Goal: Task Accomplishment & Management: Use online tool/utility

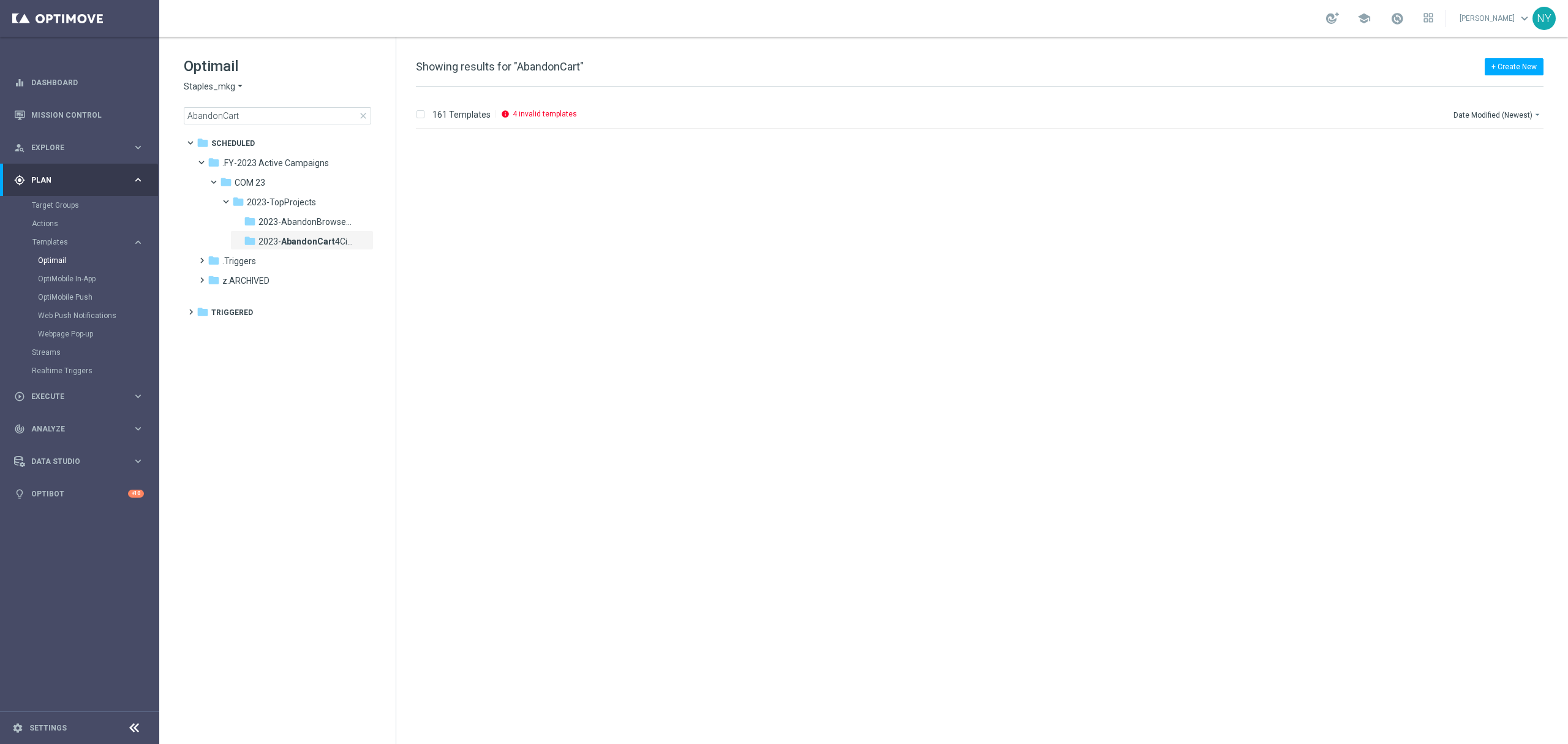
scroll to position [6015, 0]
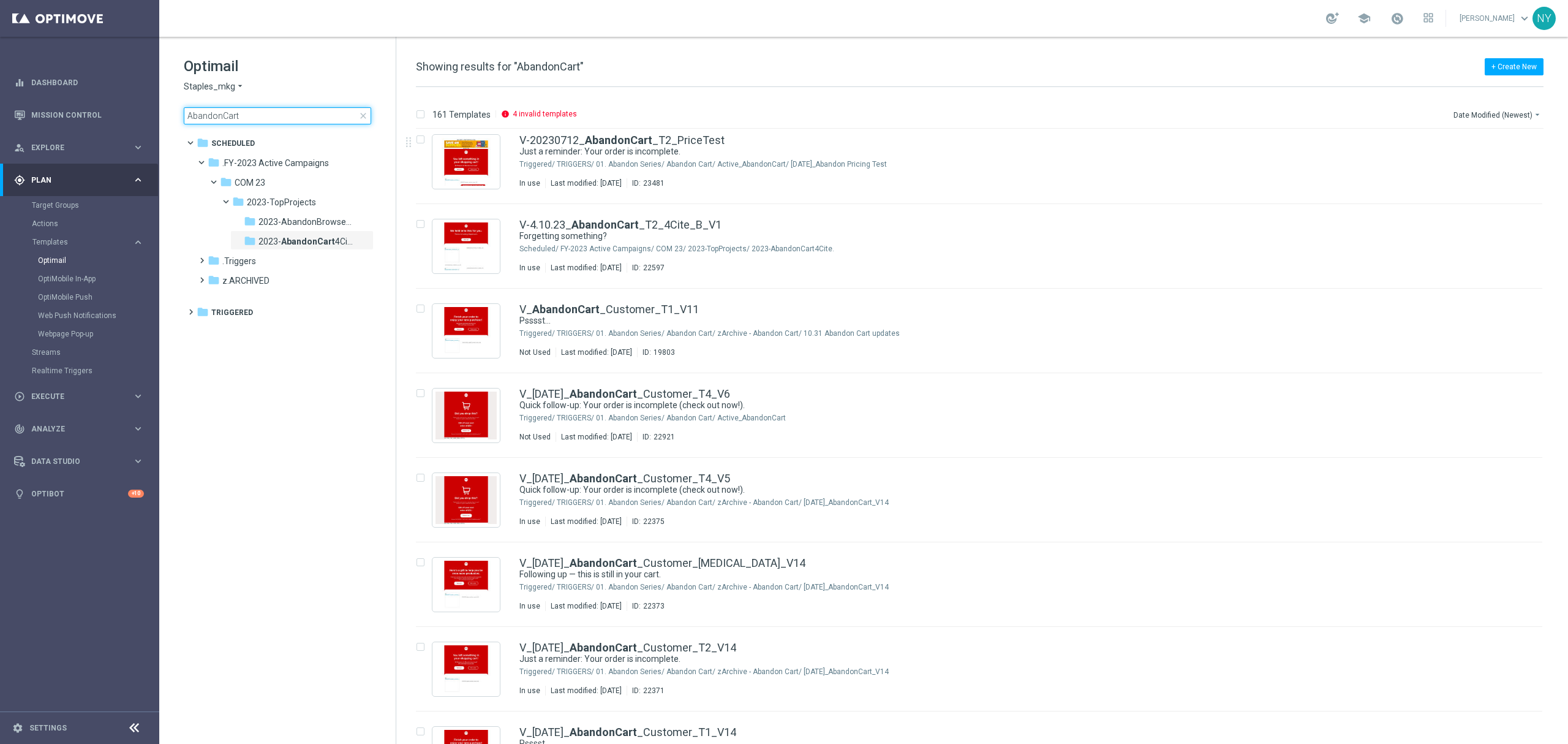
click at [284, 123] on input "AbandonCart" at bounding box center [278, 116] width 188 height 18
drag, startPoint x: 277, startPoint y: 117, endPoint x: -31, endPoint y: 106, distance: 308.2
click at [0, 106] on html "equalizer Dashboard Mission Control" at bounding box center [784, 372] width 1568 height 744
type input "V-ER_SLP_Loyalty_090525_HotDeals"
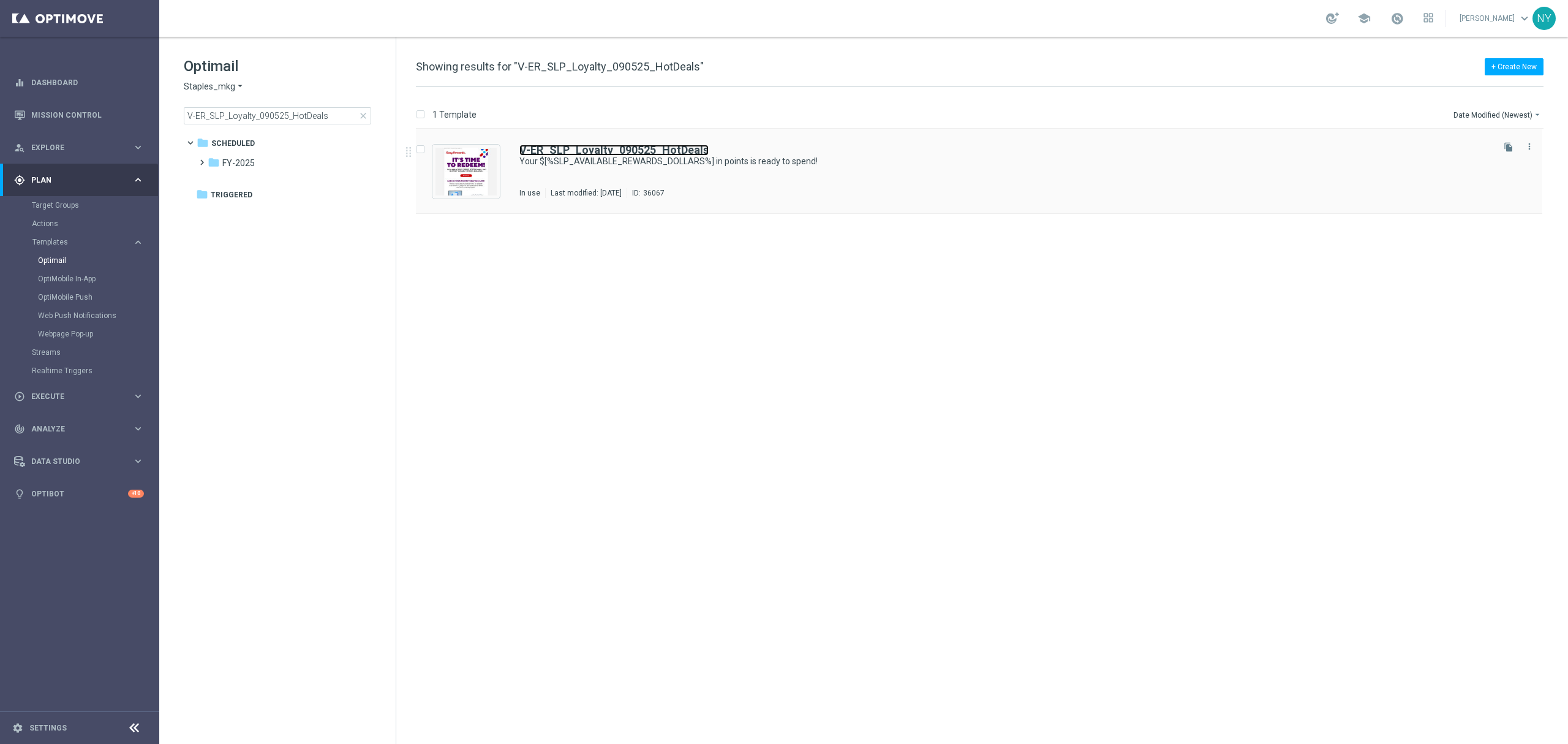
click at [564, 154] on b "V-ER_SLP_Loyalty_090525_HotDeals" at bounding box center [614, 149] width 189 height 13
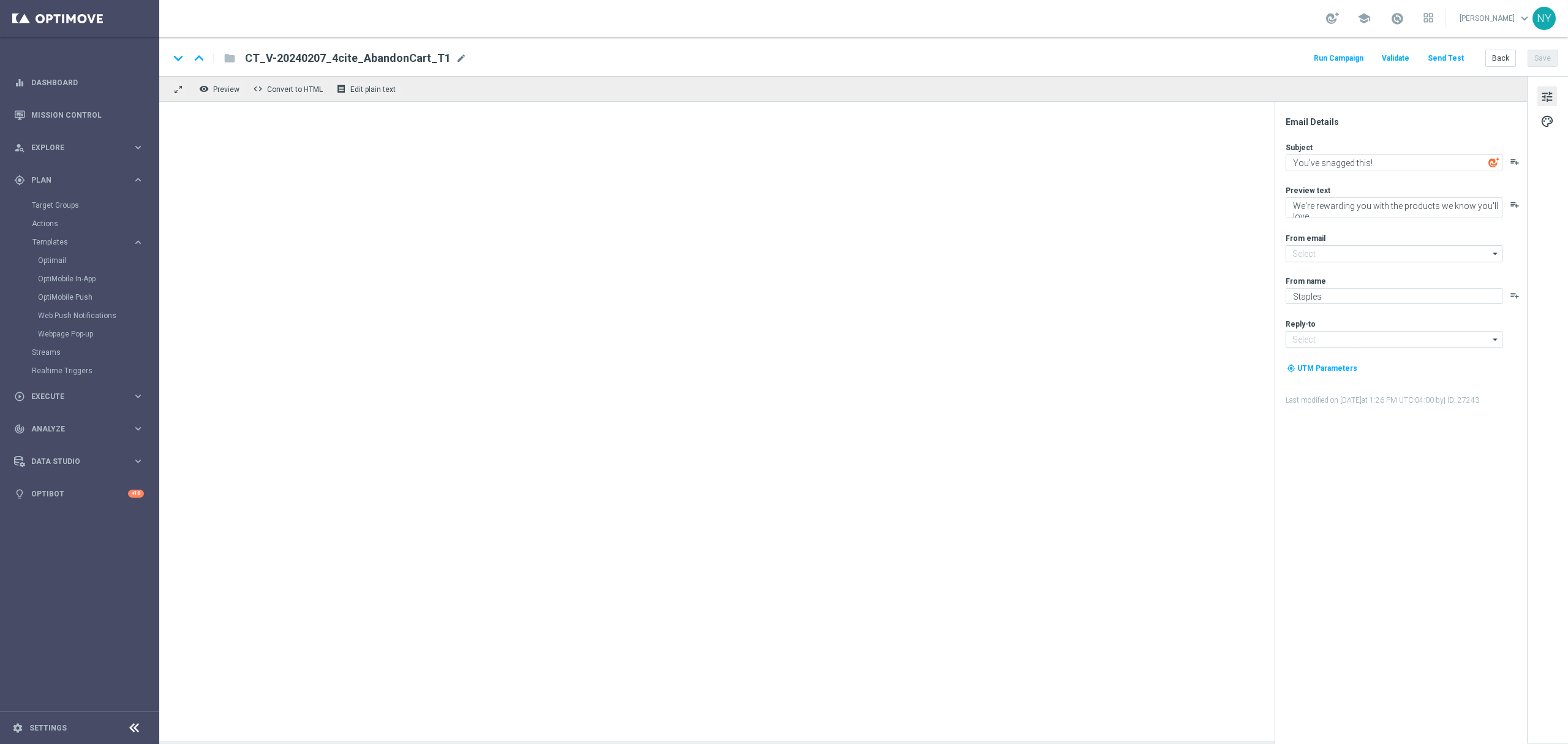
type input "[EMAIL_ADDRESS][DOMAIN_NAME]"
type textarea "Your $[%SLP_AVAILABLE_REWARDS_DOLLARS%] in points is ready to spend!"
type textarea "Redeem now and save on these top deals."
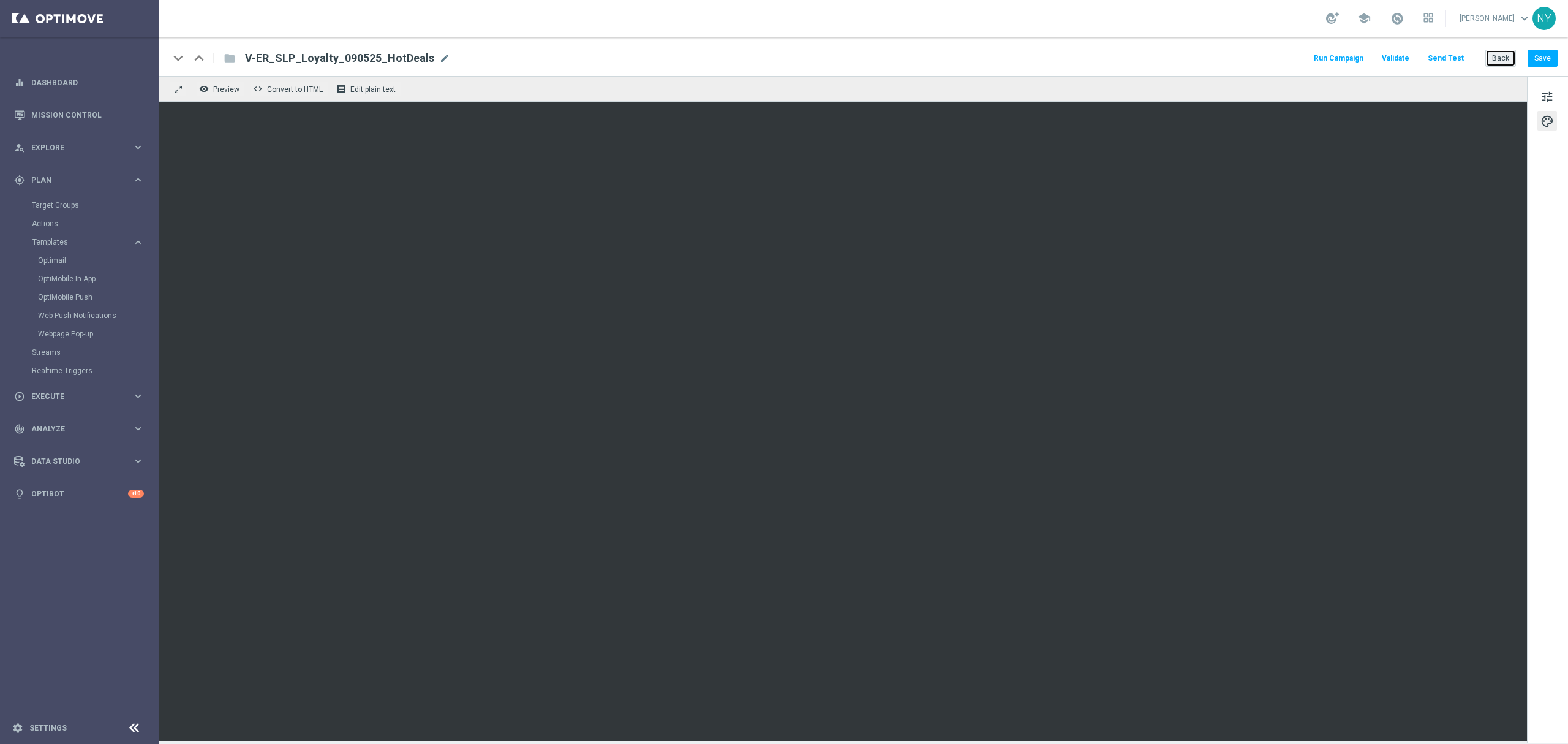
click at [1500, 58] on button "Back" at bounding box center [1500, 59] width 31 height 18
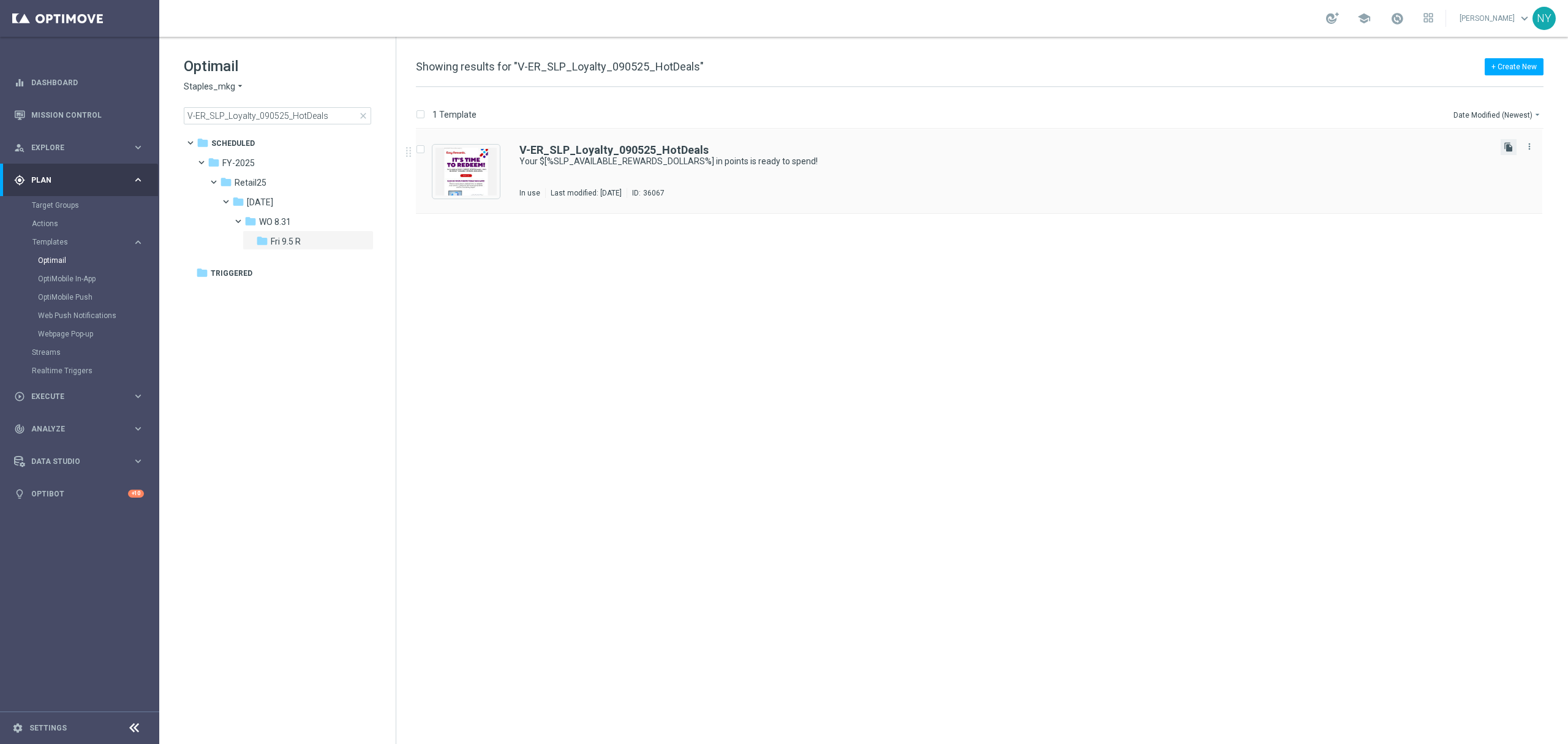
click at [1507, 146] on icon "file_copy" at bounding box center [1508, 147] width 10 height 10
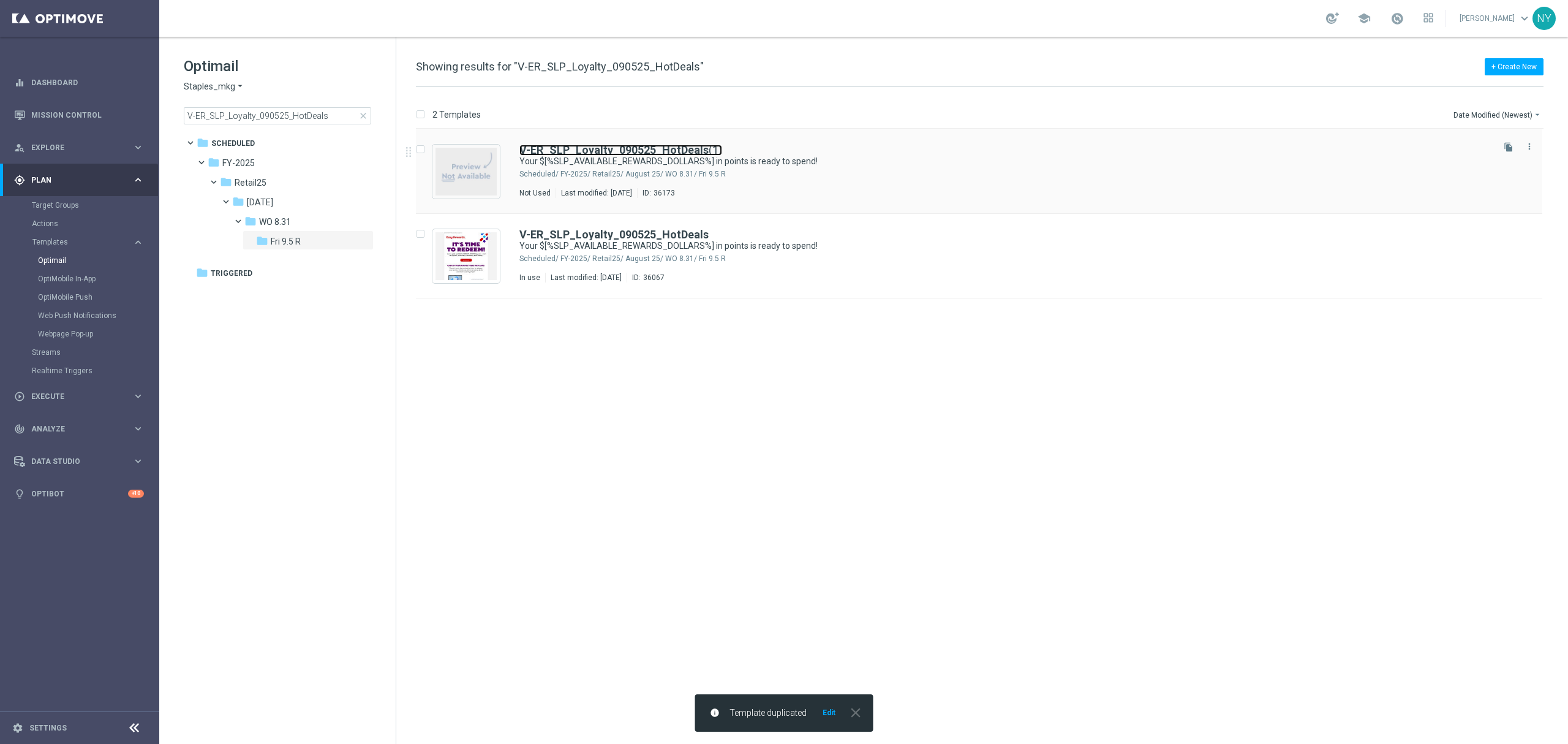
click at [655, 151] on b "V-ER_SLP_Loyalty_090525_HotDeals" at bounding box center [614, 149] width 189 height 13
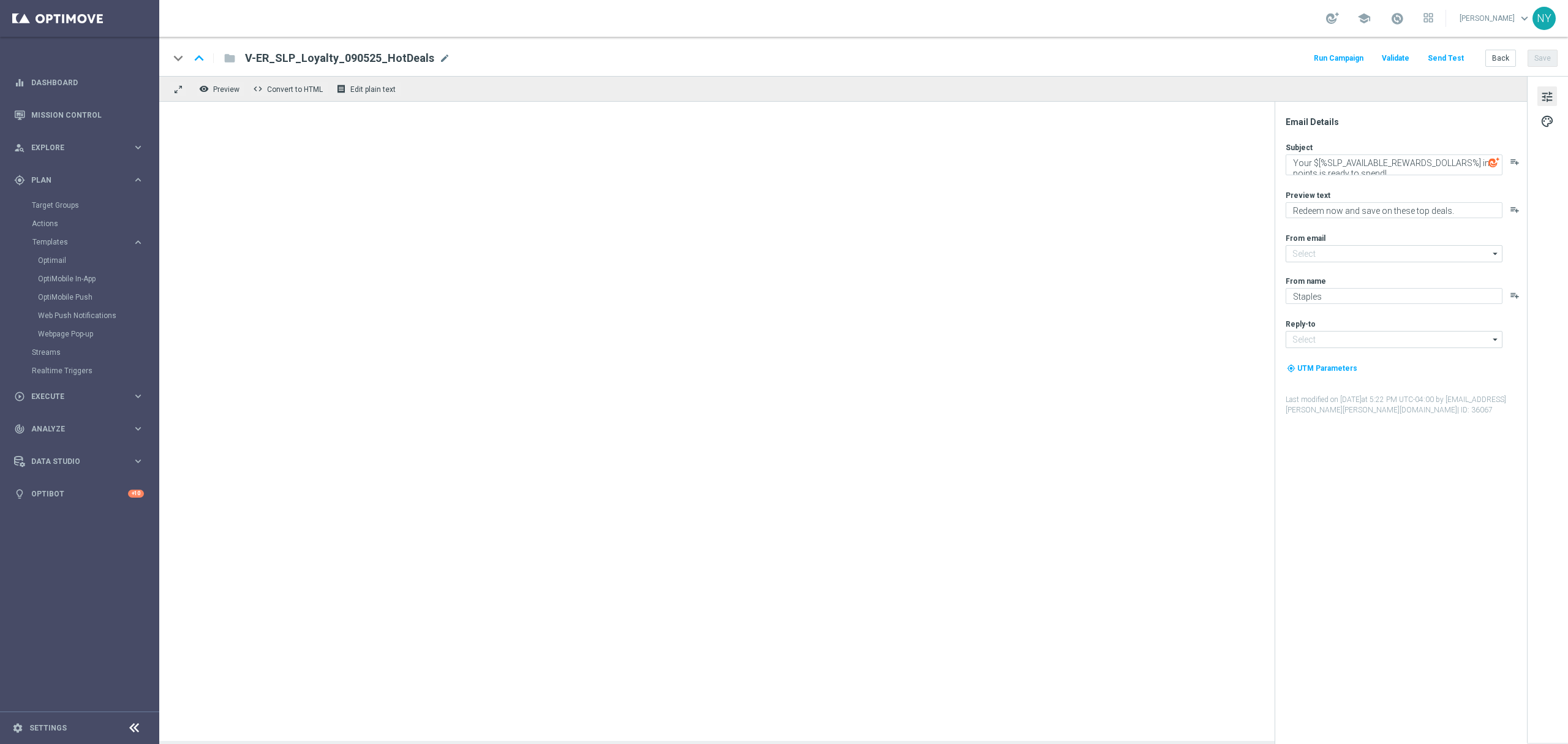
type input "[EMAIL_ADDRESS][DOMAIN_NAME]"
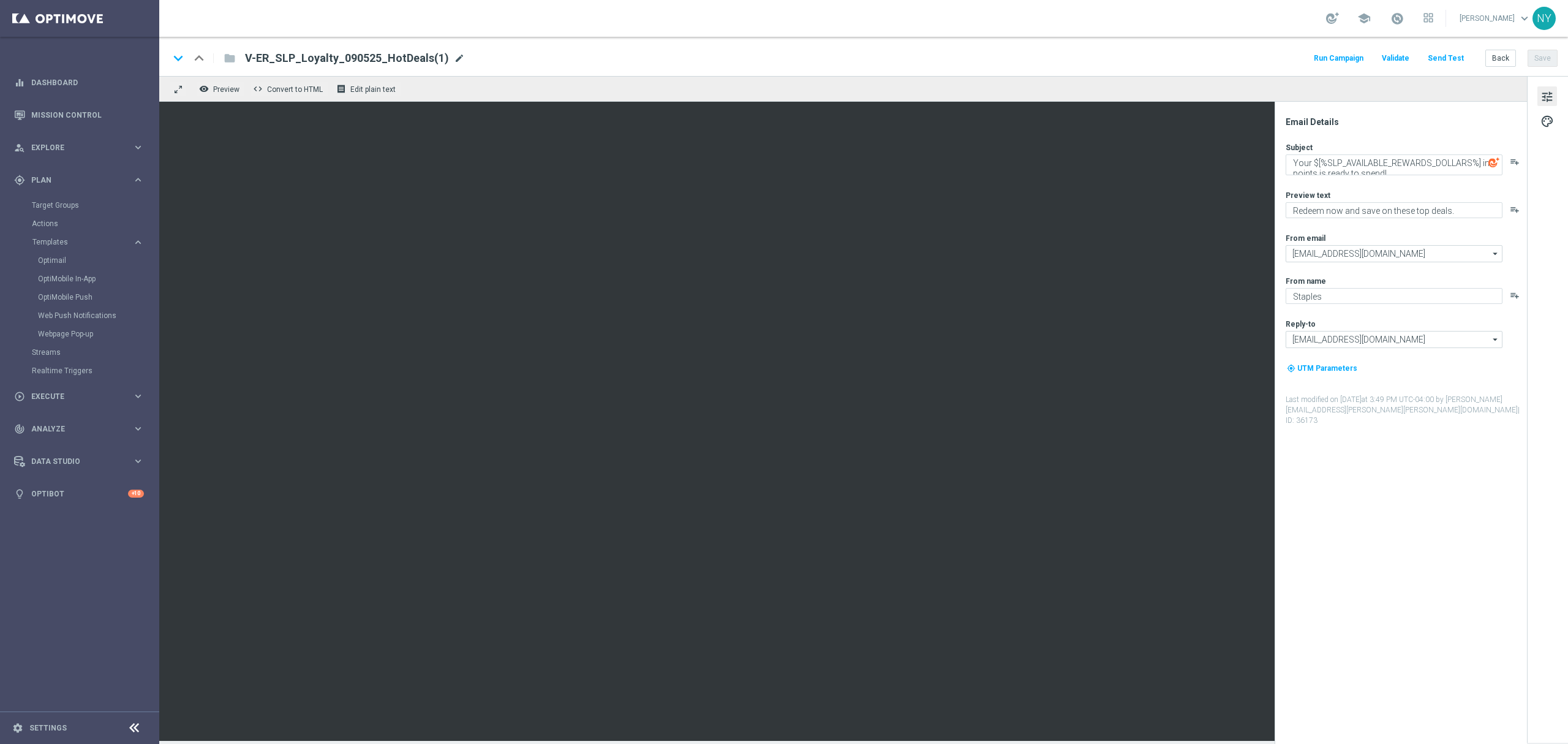
click at [454, 58] on span "mode_edit" at bounding box center [460, 58] width 11 height 11
click at [250, 56] on input "V-ER_SLP_Loyalty_090525_HotDeals(1)" at bounding box center [396, 58] width 304 height 16
click at [439, 57] on input "[PERSON_NAME]- V-ER_SLP_Loyalty_090525_HotDeals(1)" at bounding box center [396, 58] width 304 height 16
click at [1540, 54] on button "Save" at bounding box center [1543, 59] width 30 height 18
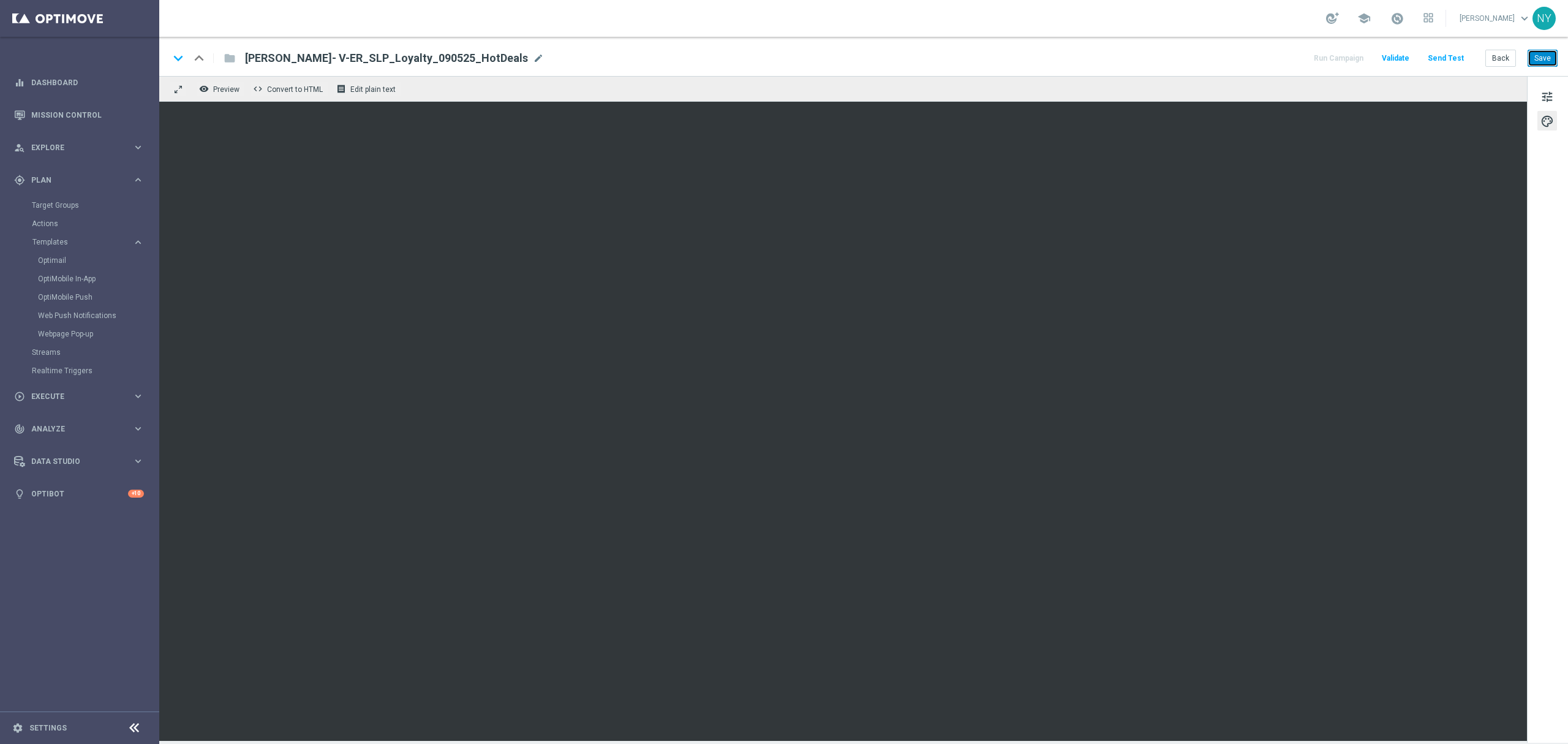
click at [1548, 52] on button "Save" at bounding box center [1543, 59] width 30 height 18
click at [1546, 101] on span "tune" at bounding box center [1547, 97] width 13 height 16
click at [1544, 64] on button "Save" at bounding box center [1543, 59] width 30 height 18
click at [1540, 55] on button "Save" at bounding box center [1543, 59] width 30 height 18
click at [1543, 55] on button "Save" at bounding box center [1543, 59] width 30 height 18
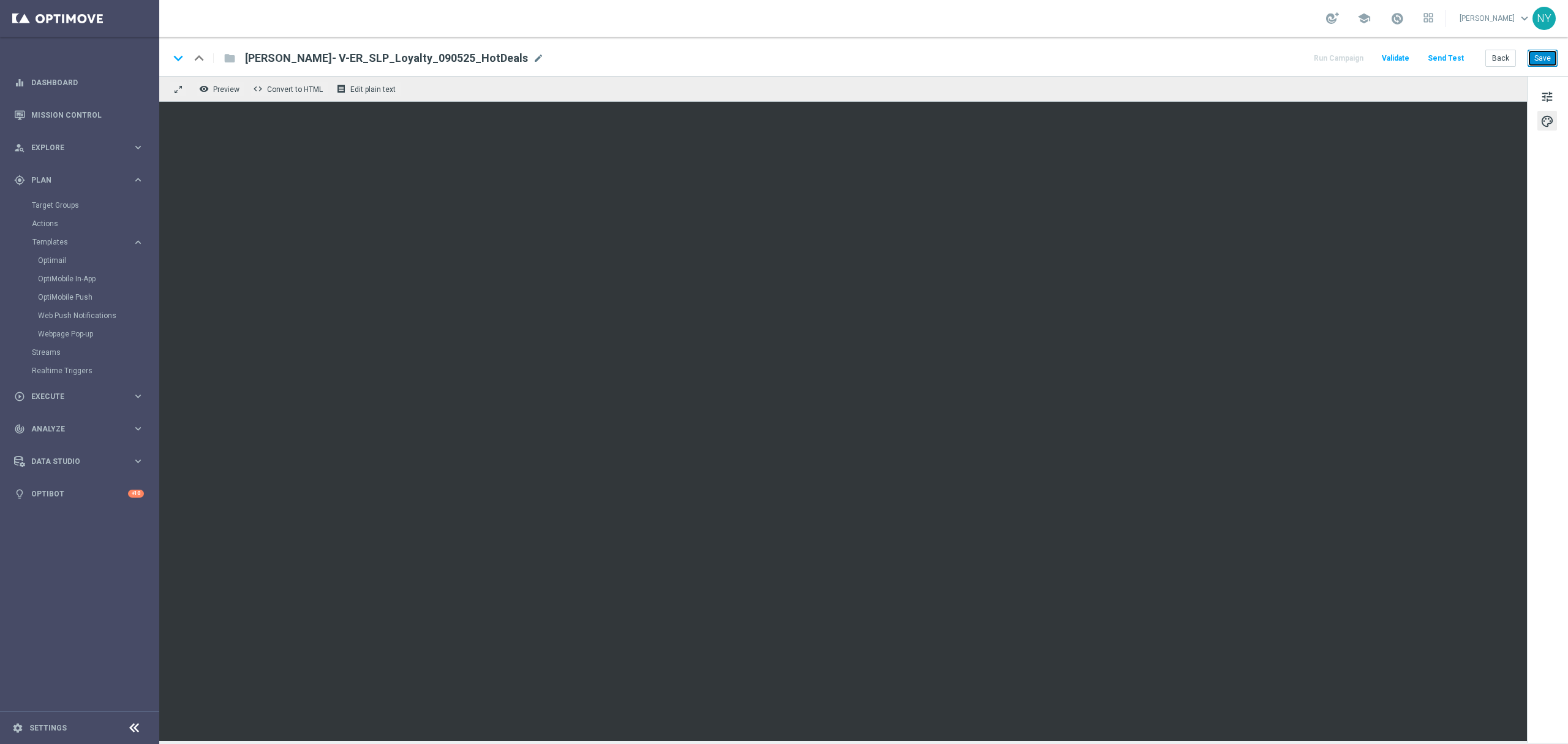
click at [1537, 59] on button "Save" at bounding box center [1543, 59] width 30 height 18
click at [1545, 53] on button "Save" at bounding box center [1543, 59] width 30 height 18
click at [1547, 59] on button "Save" at bounding box center [1543, 59] width 30 height 18
click at [1537, 57] on button "Save" at bounding box center [1543, 59] width 30 height 18
click at [533, 57] on span "mode_edit" at bounding box center [538, 58] width 11 height 11
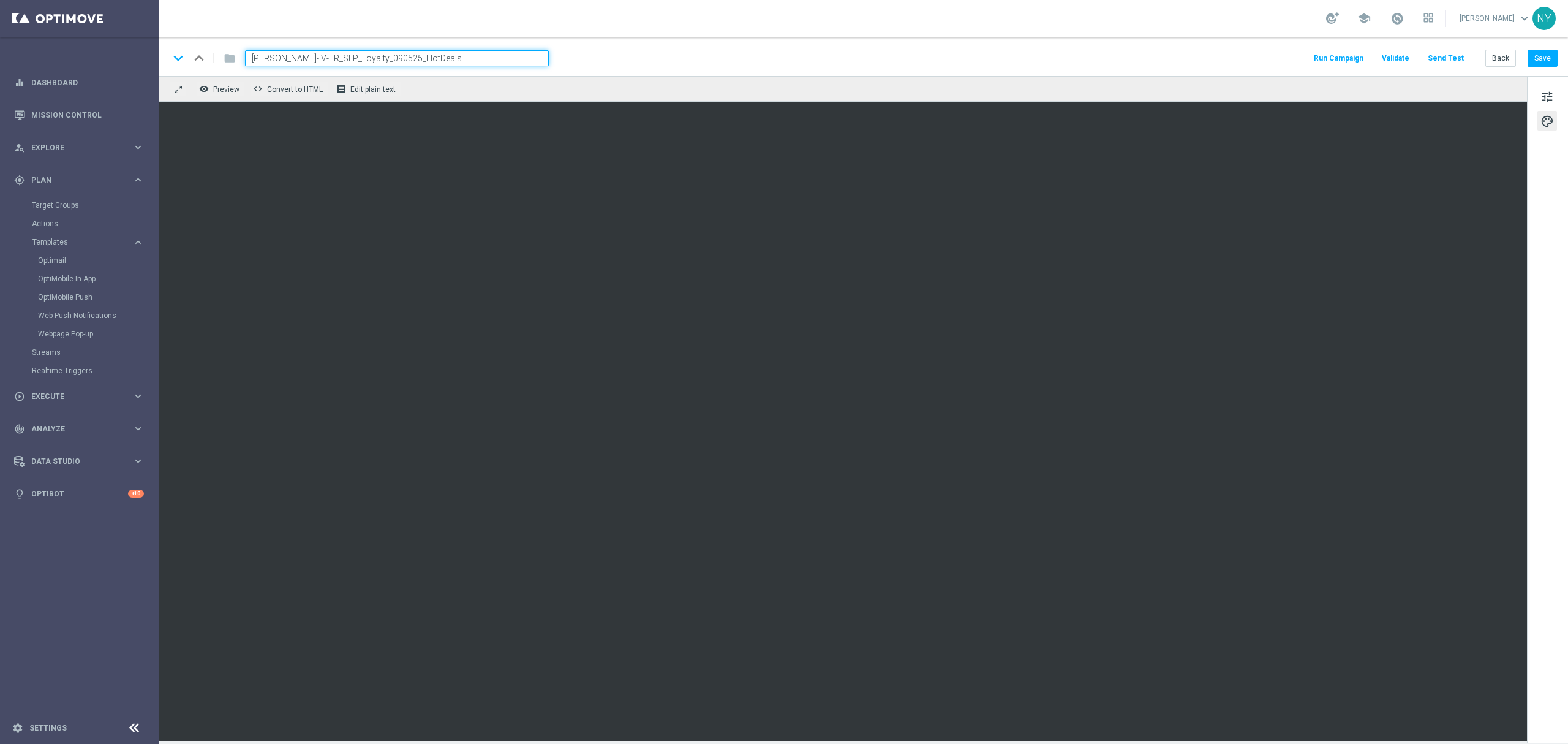
click at [267, 56] on input "[PERSON_NAME]- V-ER_SLP_Loyalty_090525_HotDeals" at bounding box center [396, 58] width 304 height 16
type input "[PERSON_NAME] - V-ER_SLP_Loyalty_090525_HotDeals"
click at [1548, 60] on button "Save" at bounding box center [1543, 59] width 30 height 18
click at [1554, 96] on span "tune" at bounding box center [1547, 97] width 13 height 16
click at [1545, 54] on button "Save" at bounding box center [1543, 59] width 30 height 18
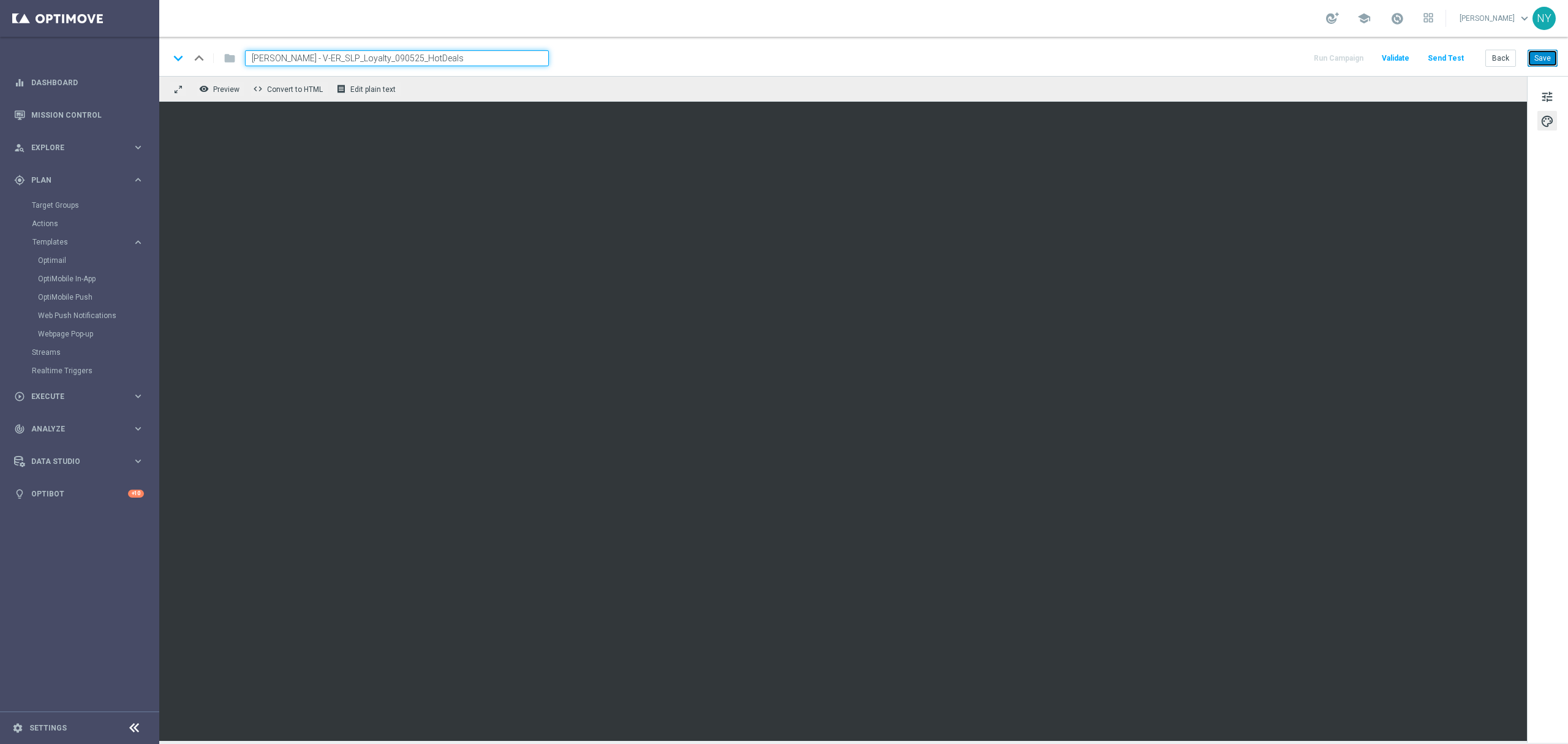
click at [1546, 62] on button "Save" at bounding box center [1543, 59] width 30 height 18
click at [1544, 60] on button "Save" at bounding box center [1543, 59] width 30 height 18
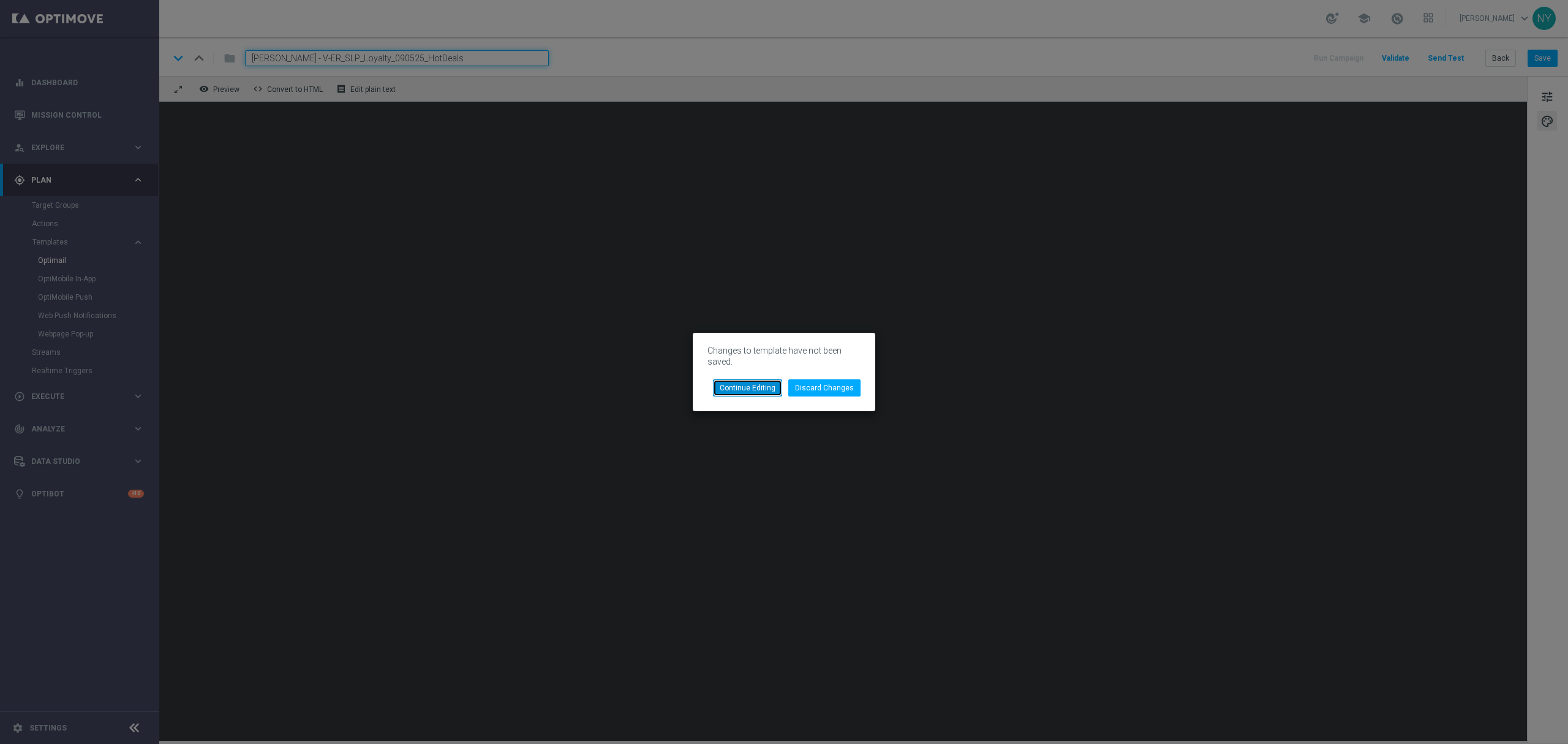
click at [759, 391] on button "Continue Editing" at bounding box center [747, 388] width 69 height 18
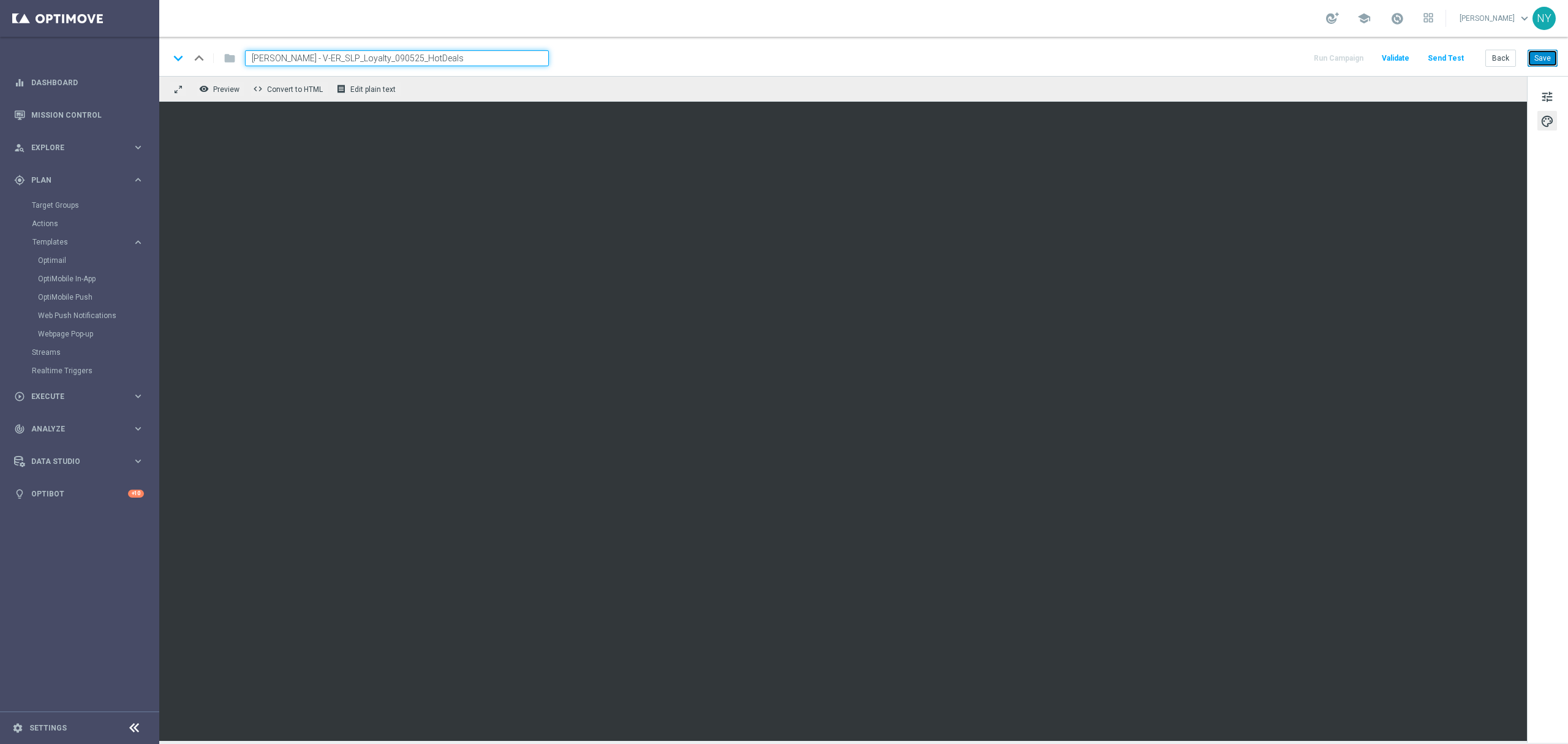
click at [1544, 60] on button "Save" at bounding box center [1543, 59] width 30 height 18
click at [1543, 52] on button "Save" at bounding box center [1543, 59] width 30 height 18
click at [1545, 60] on button "Save" at bounding box center [1543, 59] width 30 height 18
drag, startPoint x: 275, startPoint y: 60, endPoint x: 231, endPoint y: 60, distance: 44.0
click at [231, 60] on div "keyboard_arrow_down keyboard_arrow_up folder [PERSON_NAME] - V-ER_SLP_Loyalty_0…" at bounding box center [359, 58] width 380 height 16
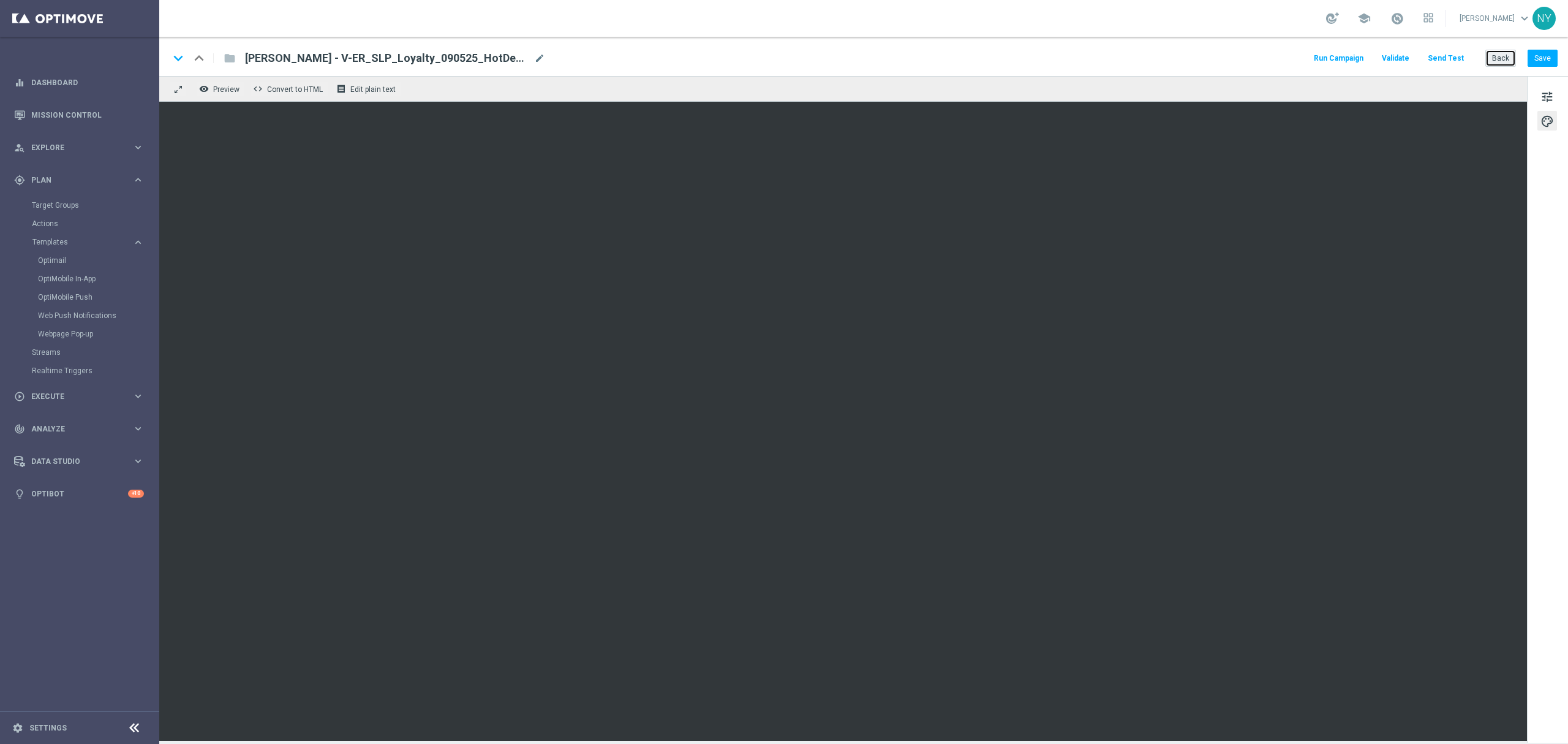
click at [1493, 54] on button "Back" at bounding box center [1500, 59] width 31 height 18
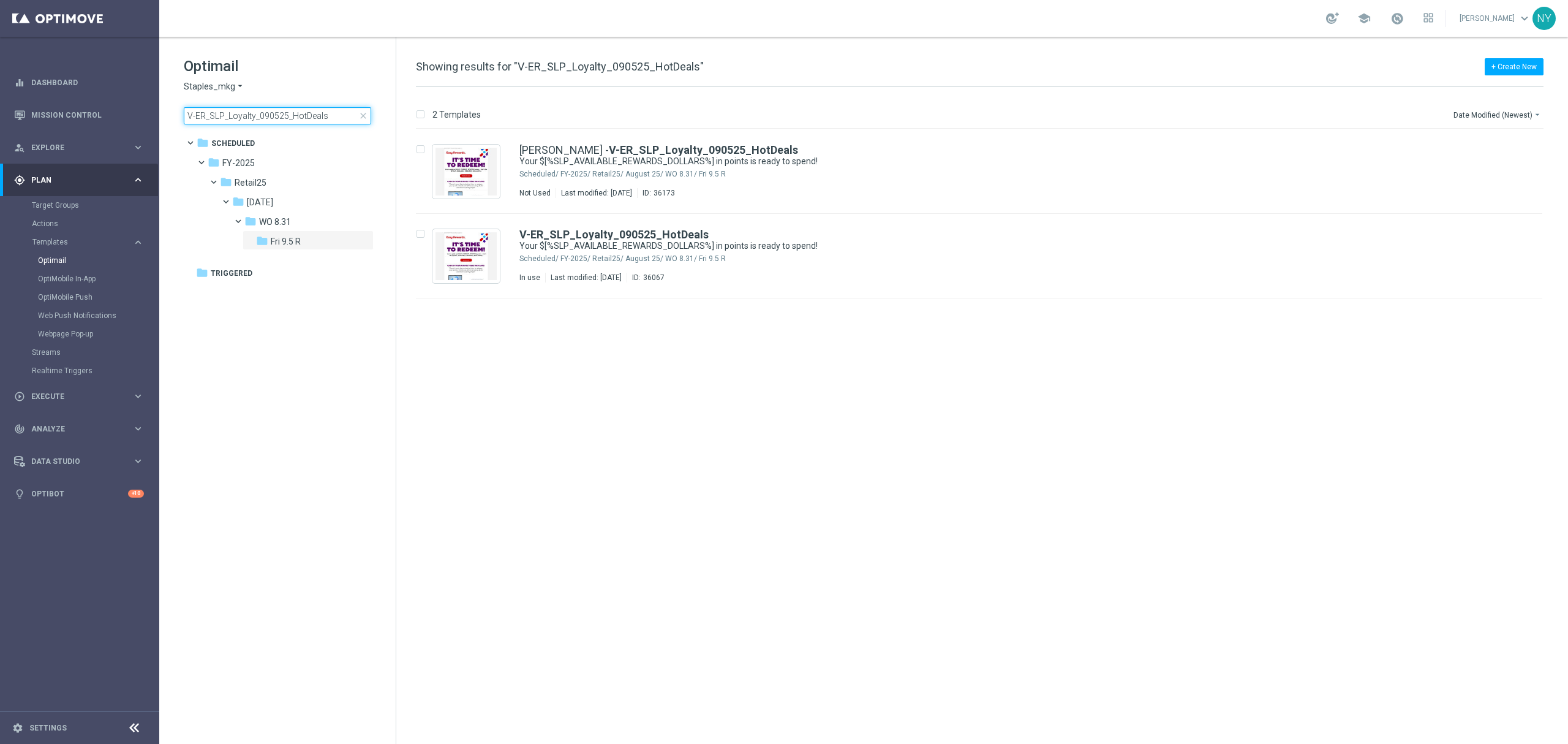
click at [329, 115] on input "V-ER_SLP_Loyalty_090525_HotDeals" at bounding box center [278, 116] width 188 height 18
drag, startPoint x: 332, startPoint y: 115, endPoint x: 50, endPoint y: 117, distance: 282.0
click at [52, 117] on main "equalizer Dashboard Mission Control" at bounding box center [784, 372] width 1568 height 744
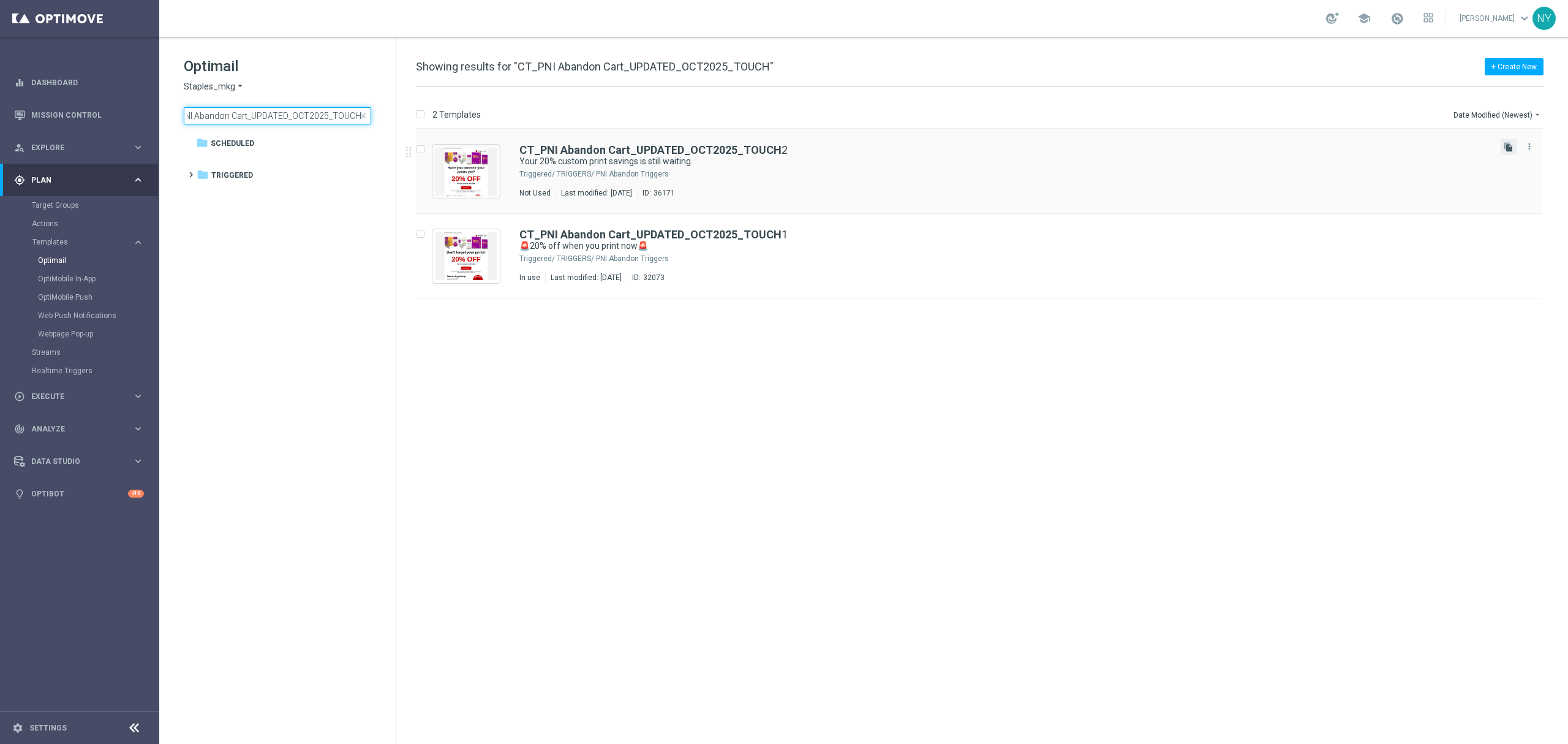
type input "CT_PNI Abandon Cart_UPDATED_OCT2025_TOUCH"
click at [1505, 145] on icon "file_copy" at bounding box center [1508, 147] width 10 height 10
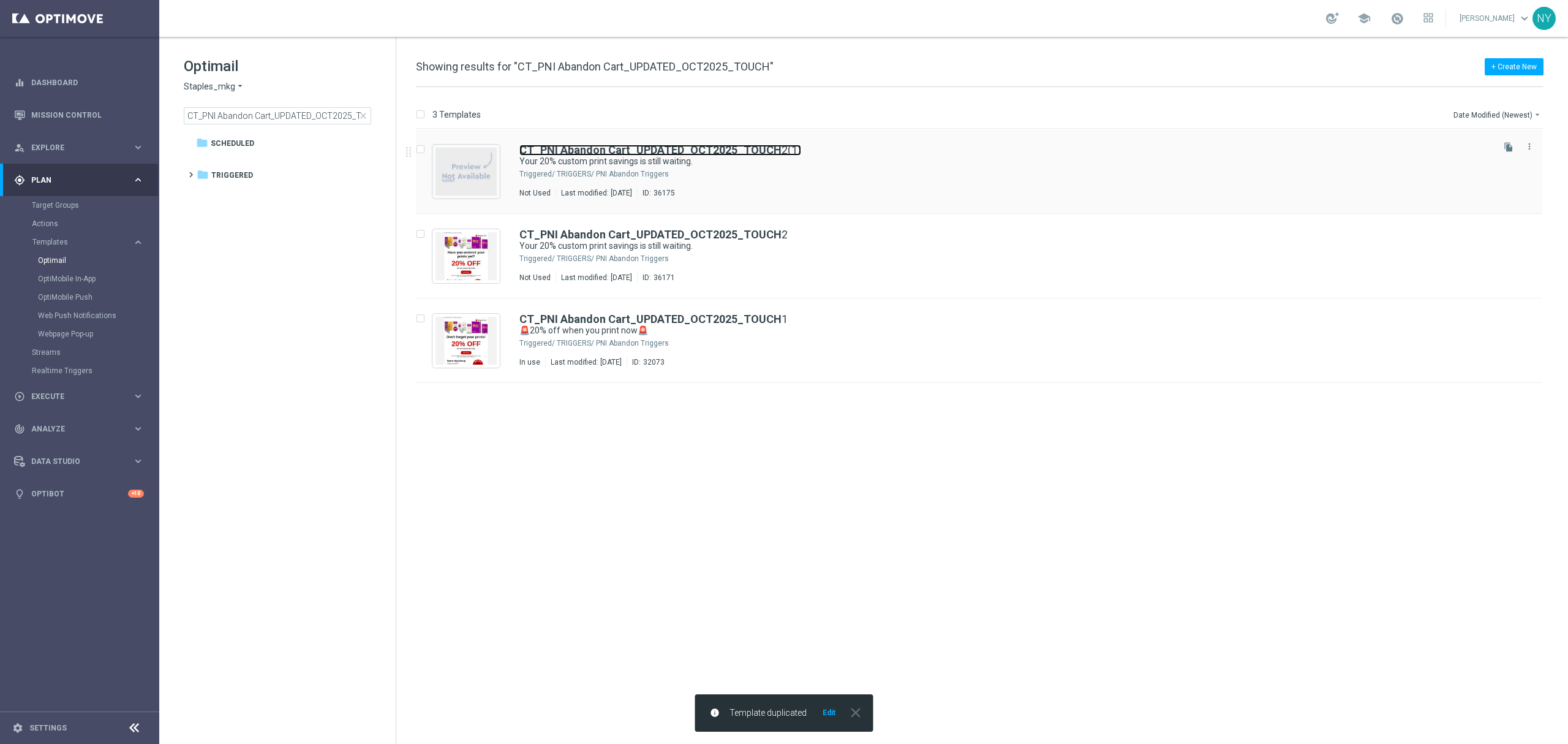
click at [763, 150] on b "CT_PNI Abandon Cart_UPDATED_OCT2025_TOUCH" at bounding box center [650, 149] width 262 height 13
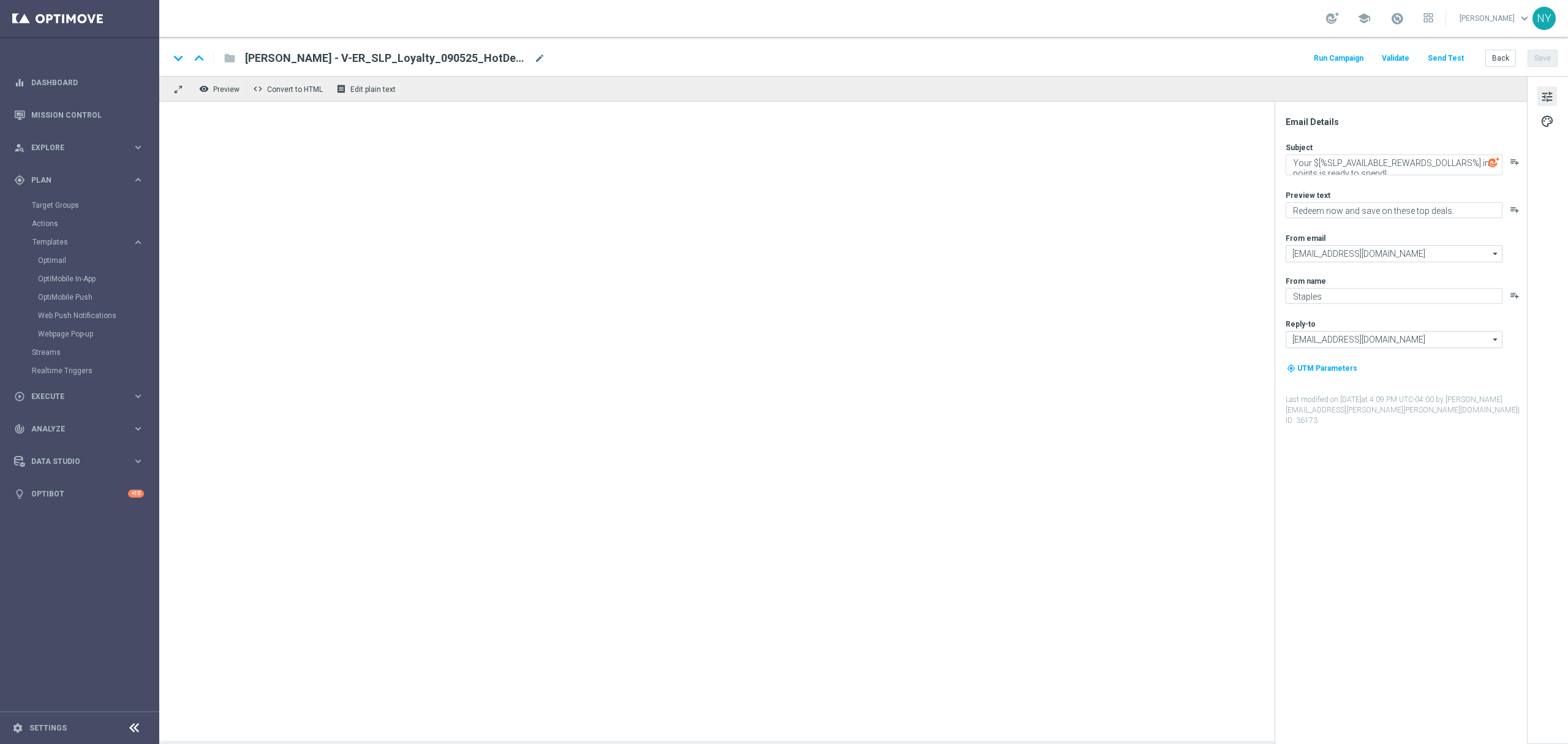
type textarea "Your 20% custom print savings is still waiting."
type textarea "Custom prints made easy — don’t miss this offer."
type input "[EMAIL_ADDRESS][DOMAIN_NAME]"
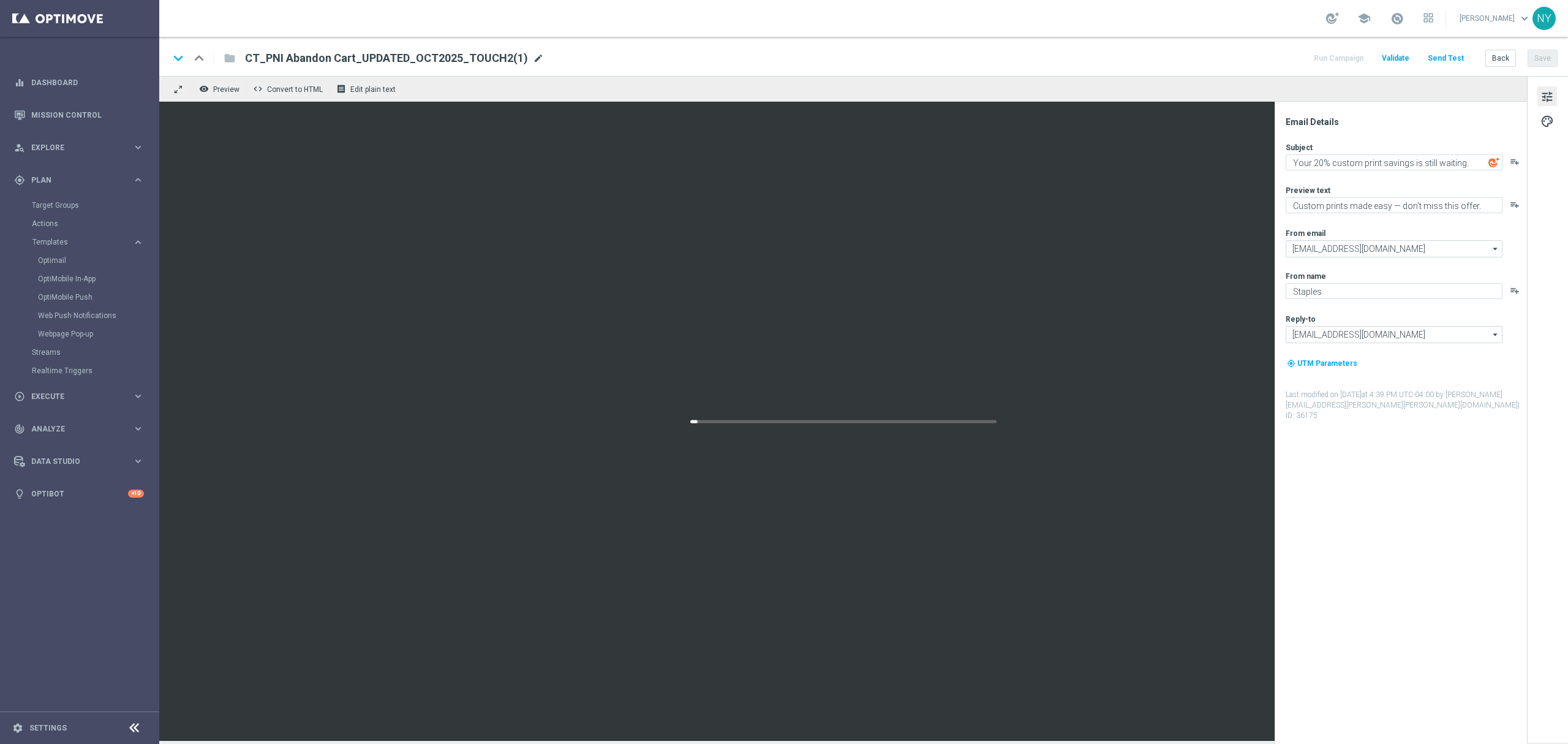
click at [533, 60] on span "mode_edit" at bounding box center [538, 58] width 11 height 11
drag, startPoint x: 495, startPoint y: 62, endPoint x: 444, endPoint y: 62, distance: 51.0
click at [444, 62] on input "CT_PNI Abandon Cart_UPDATED_OCT2025_TOUCH2(1)" at bounding box center [396, 58] width 304 height 16
type input "CT_PNI Abandon Cart_UPDATED_OCT2025_TOUCH3"
click at [1537, 59] on button "Save" at bounding box center [1543, 59] width 30 height 18
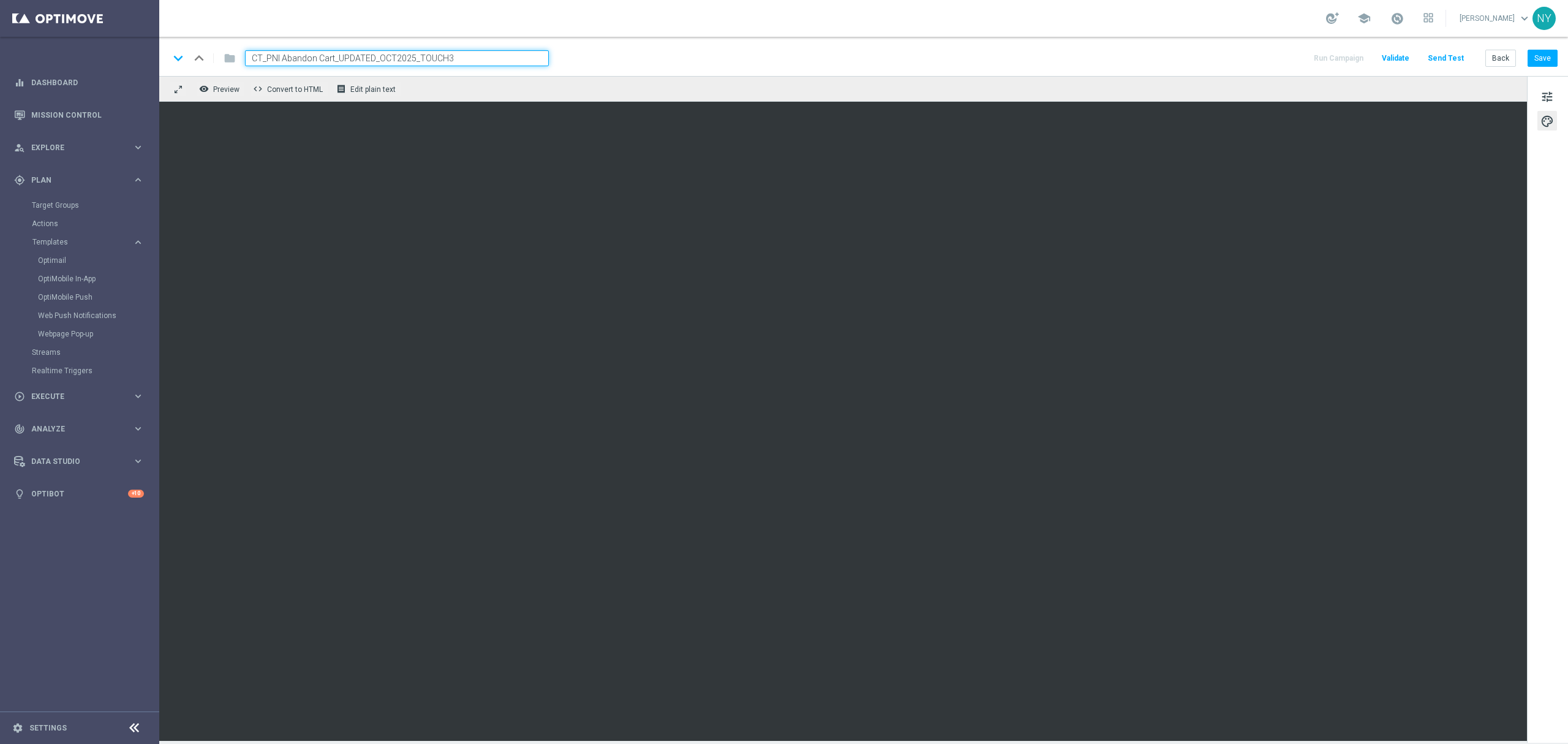
click at [1528, 98] on div "tune palette" at bounding box center [1548, 410] width 41 height 667
click at [1550, 93] on span "tune" at bounding box center [1547, 97] width 13 height 16
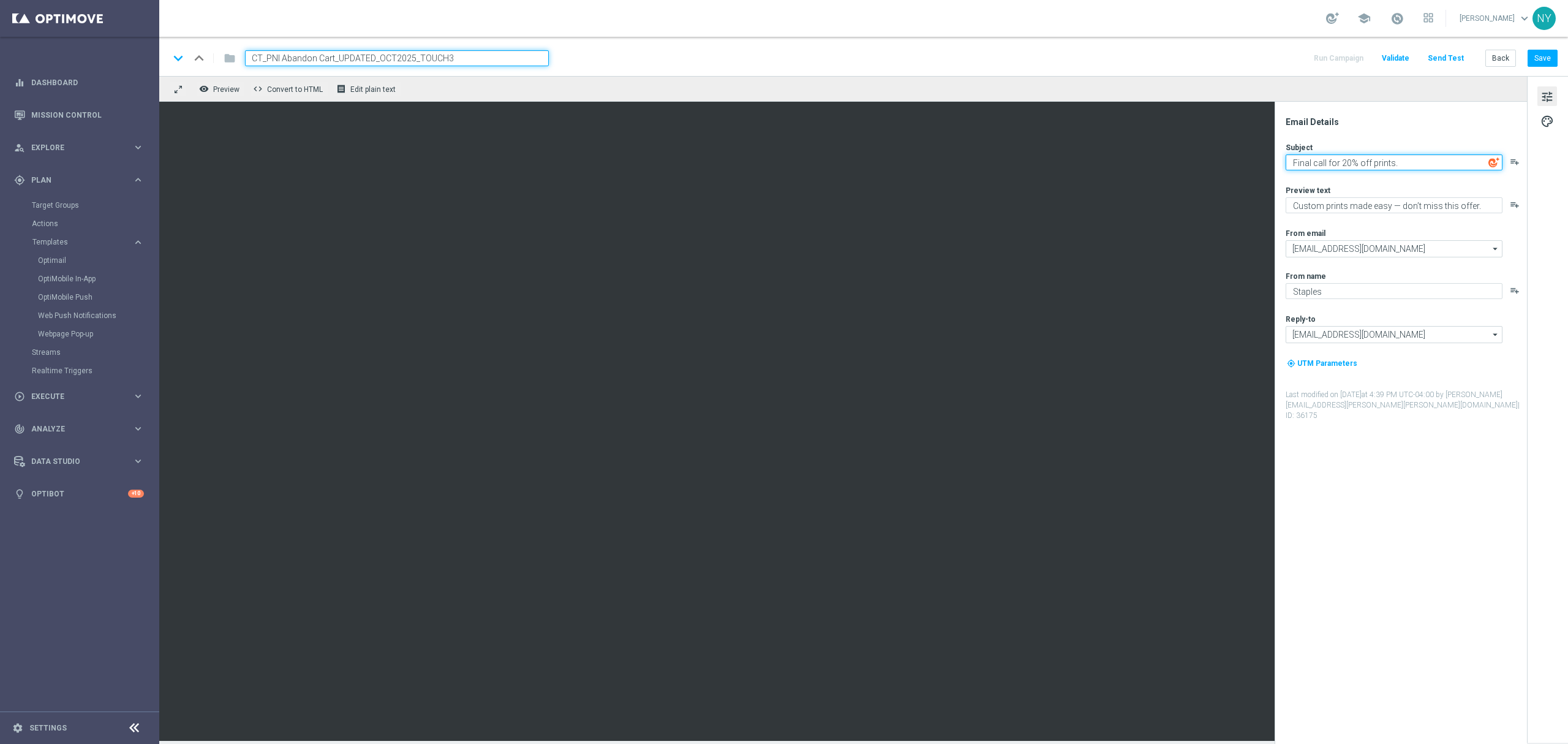
type textarea "Final call for 20% off prints."
type textarea "Get your banners, signs & more before time runs out."
click at [1539, 57] on button "Save" at bounding box center [1543, 59] width 30 height 18
click at [1451, 55] on button "Send Test" at bounding box center [1445, 58] width 39 height 17
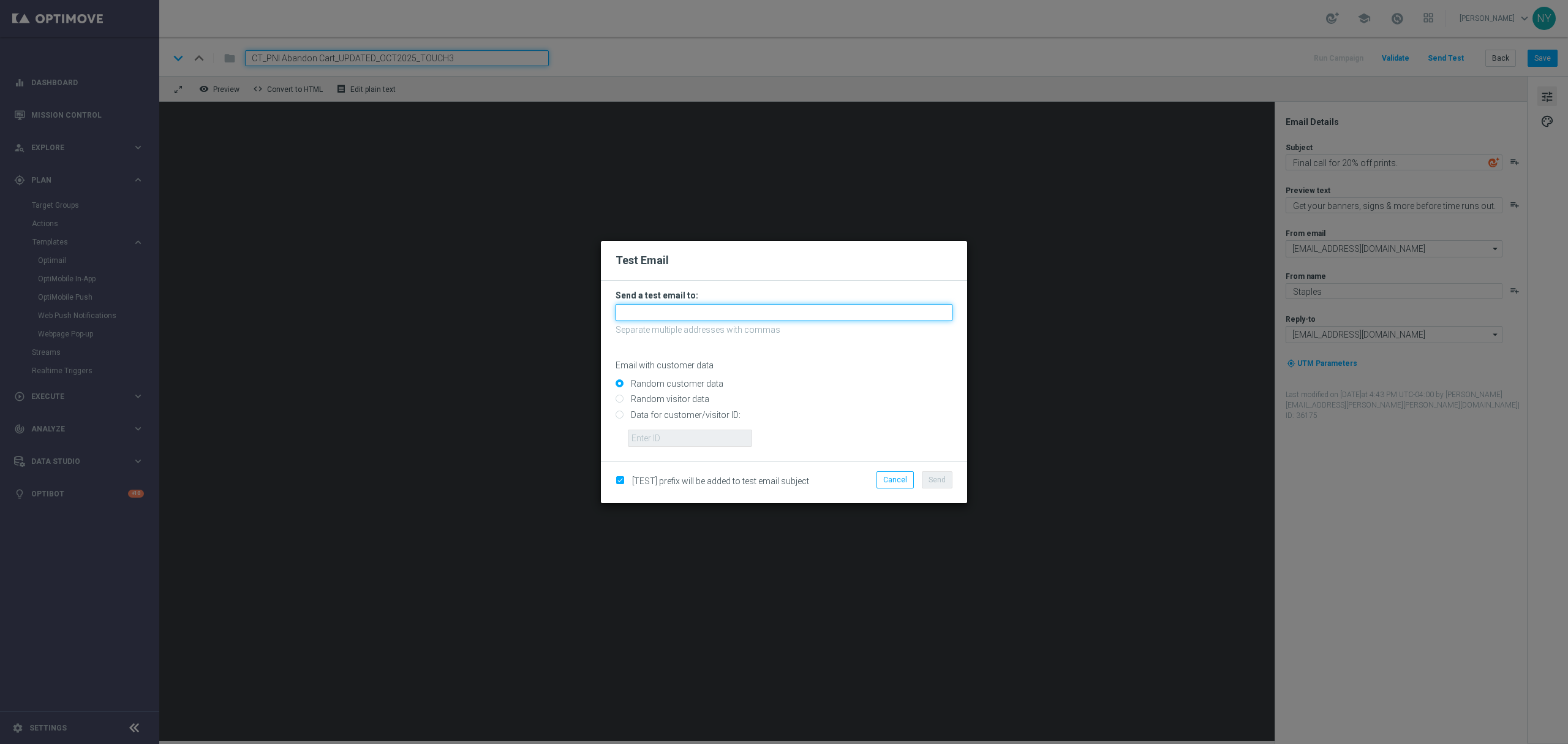
click at [670, 316] on input "text" at bounding box center [784, 313] width 337 height 18
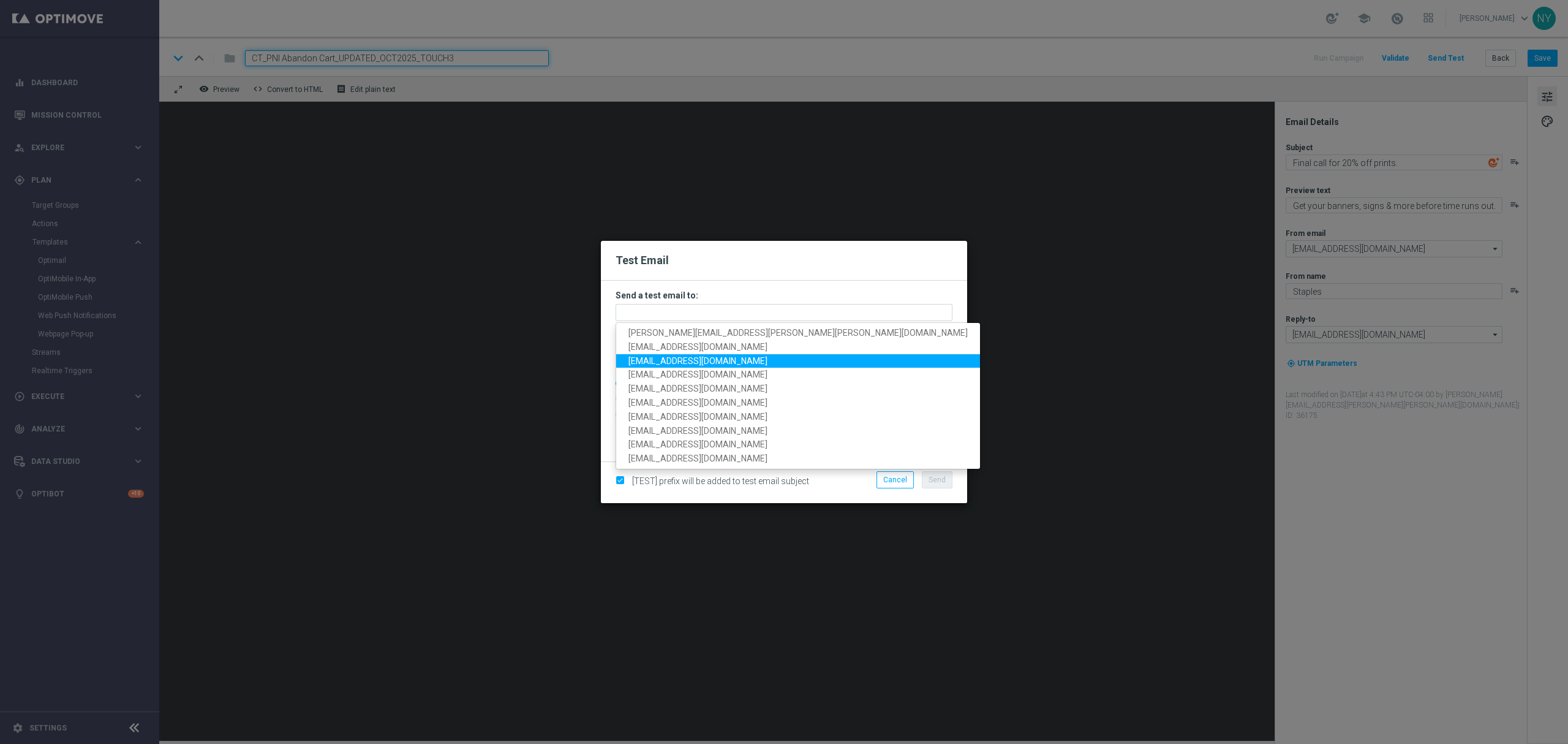
click at [698, 358] on span "[EMAIL_ADDRESS][DOMAIN_NAME]" at bounding box center [698, 360] width 139 height 10
type input "[EMAIL_ADDRESS][DOMAIN_NAME]"
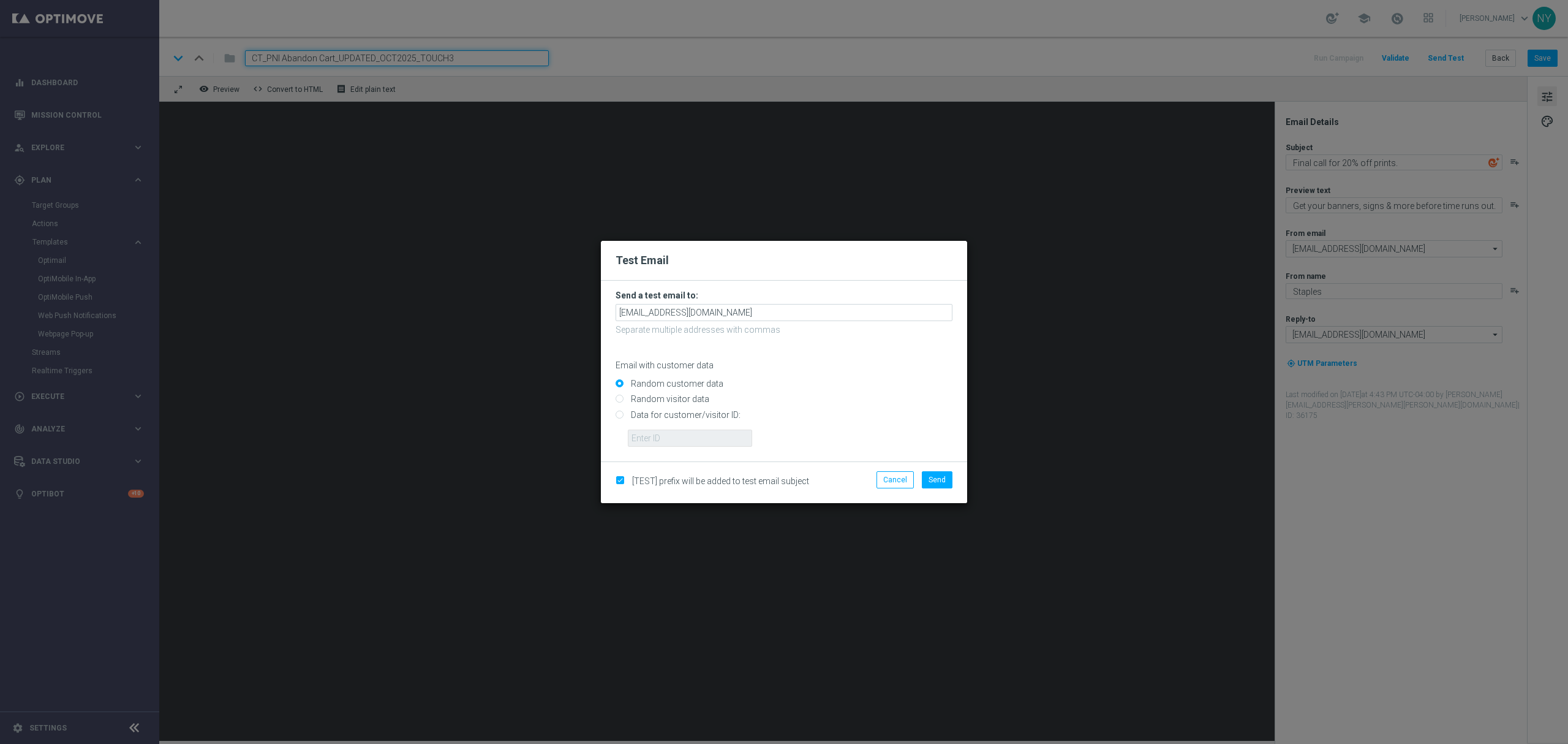
click at [620, 418] on input "Data for customer/visitor ID:" at bounding box center [784, 420] width 337 height 18
radio input "true"
click at [644, 436] on input "text" at bounding box center [690, 439] width 125 height 18
click at [673, 436] on input "text" at bounding box center [690, 439] width 125 height 18
paste input "10000006208"
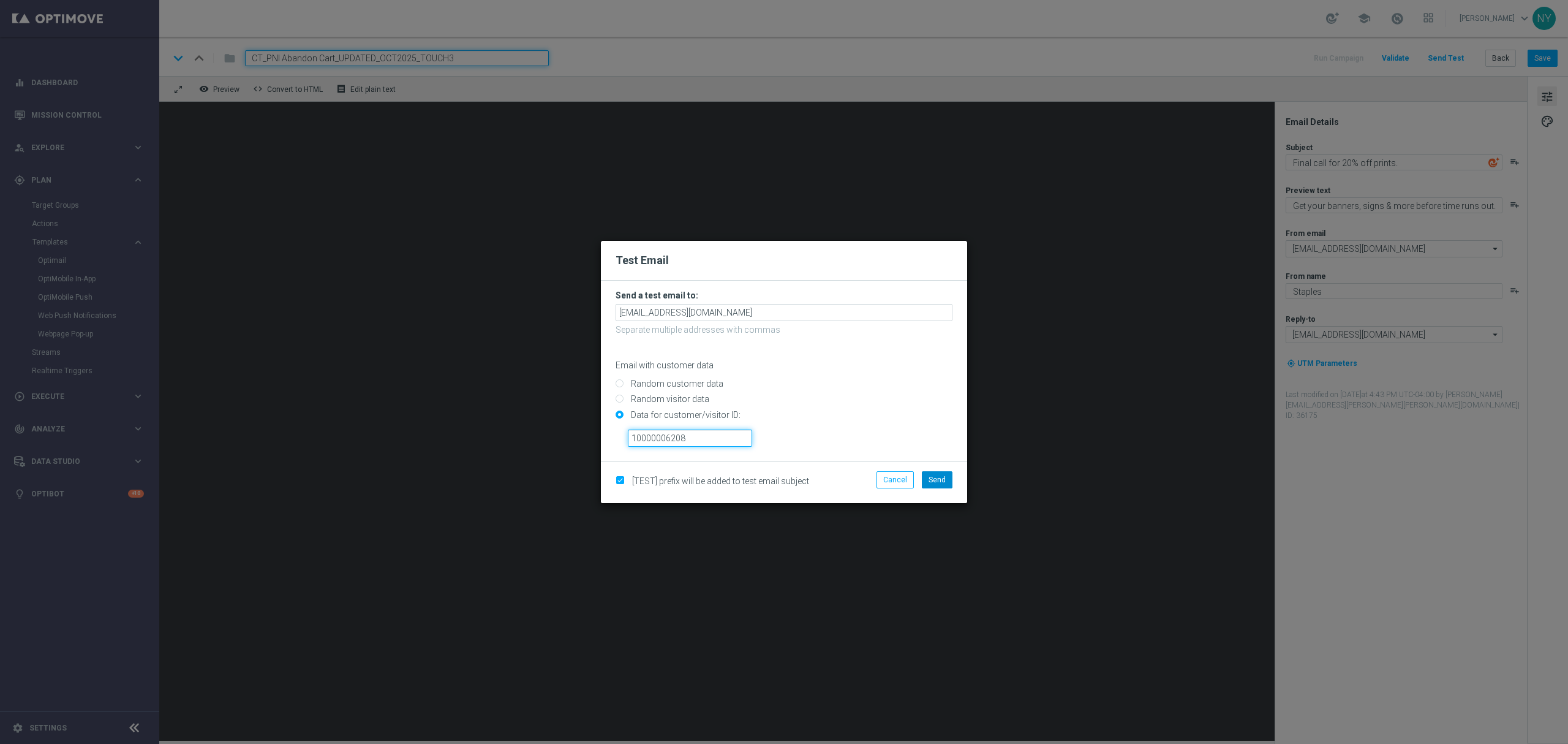
type input "10000006208"
click at [942, 481] on span "Send" at bounding box center [937, 480] width 18 height 9
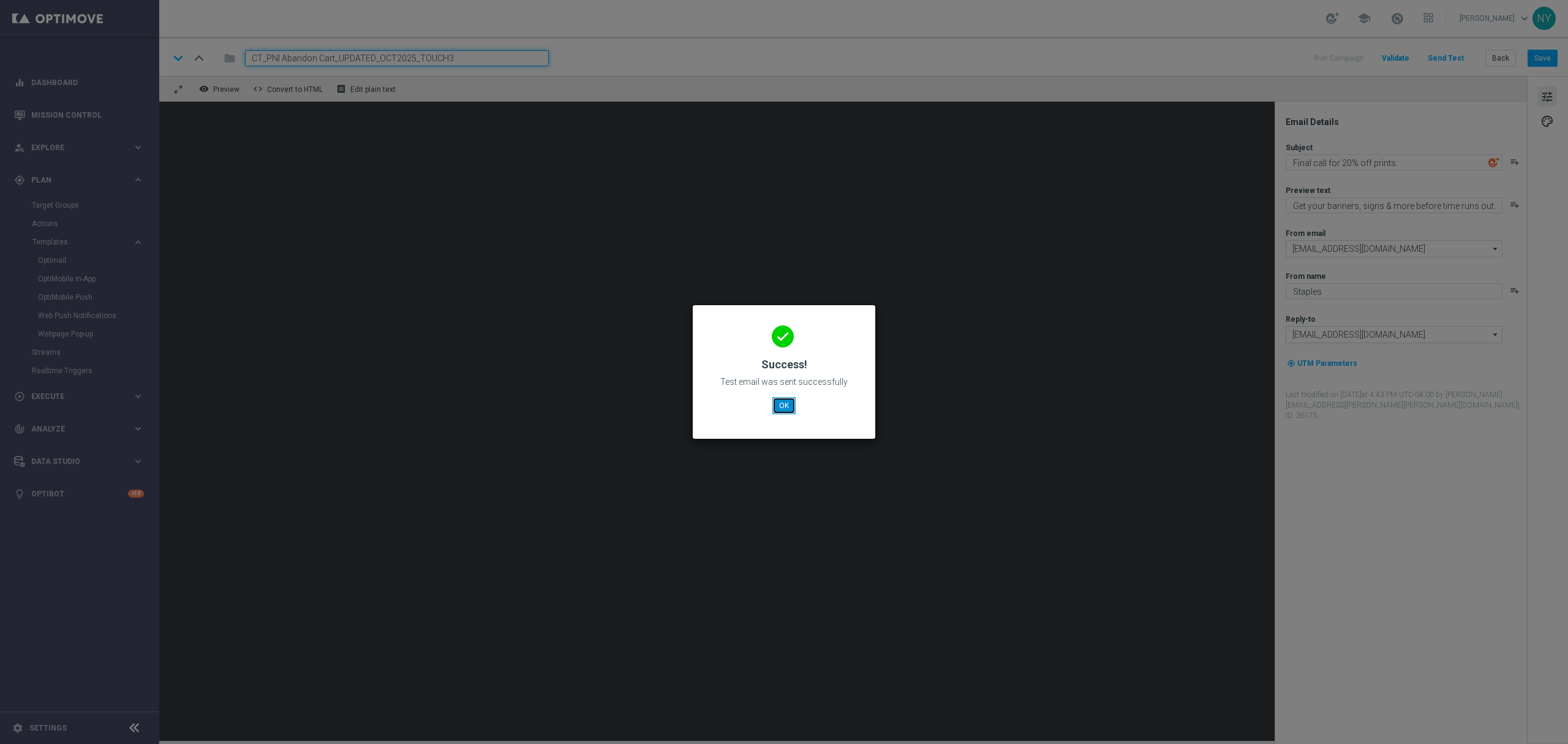
click at [786, 408] on button "OK" at bounding box center [784, 406] width 24 height 18
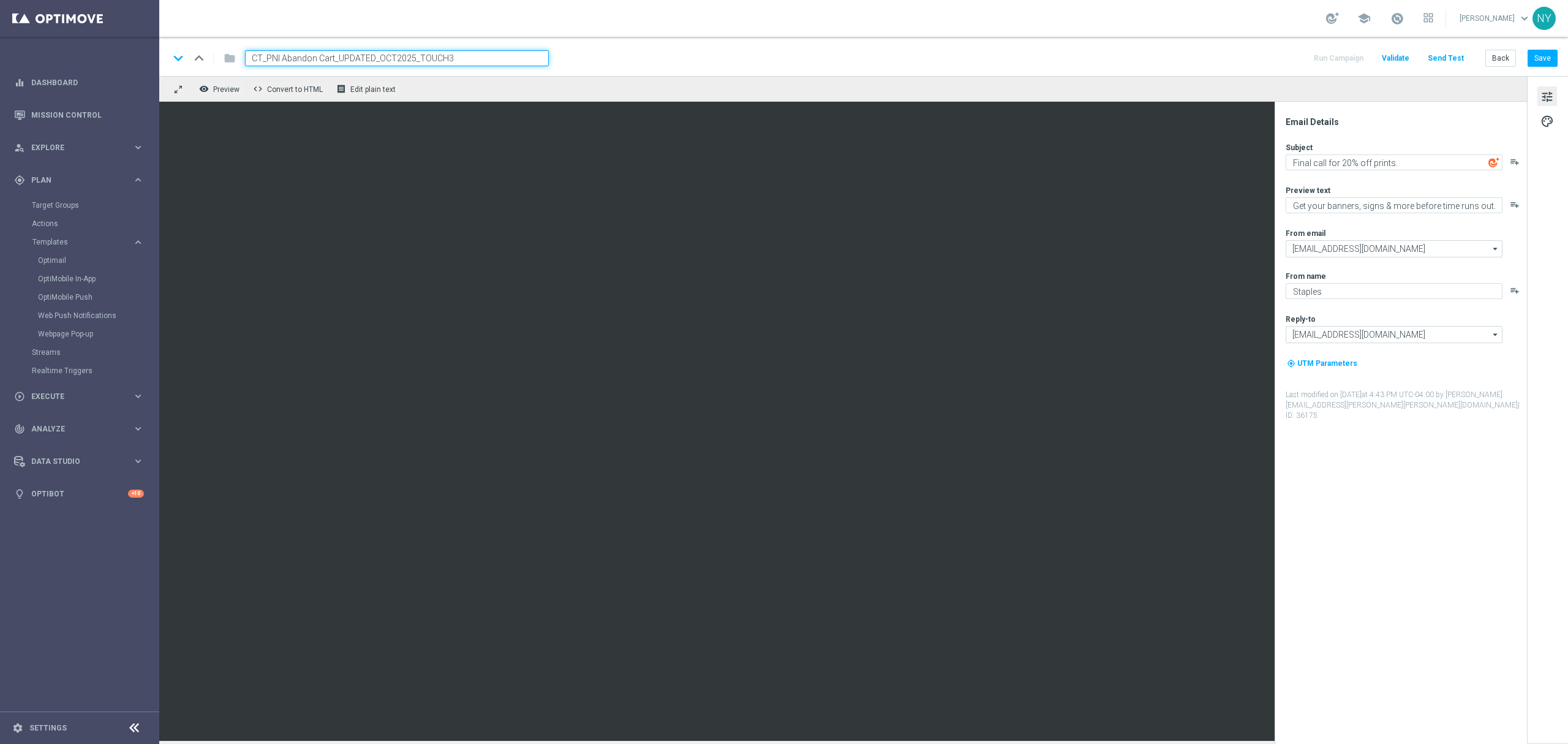
click at [1449, 58] on button "Send Test" at bounding box center [1445, 58] width 39 height 17
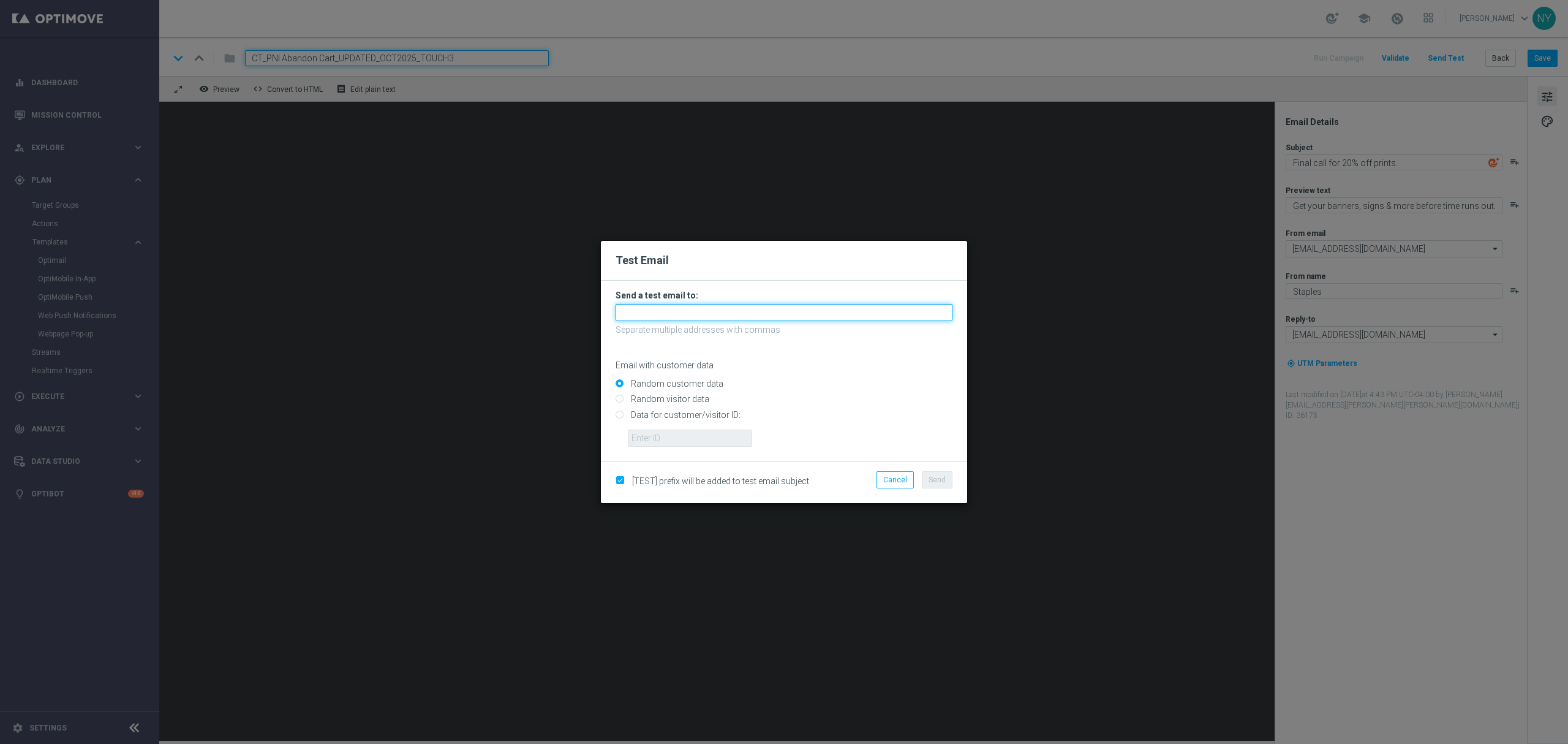
click at [654, 312] on input "text" at bounding box center [784, 313] width 337 height 18
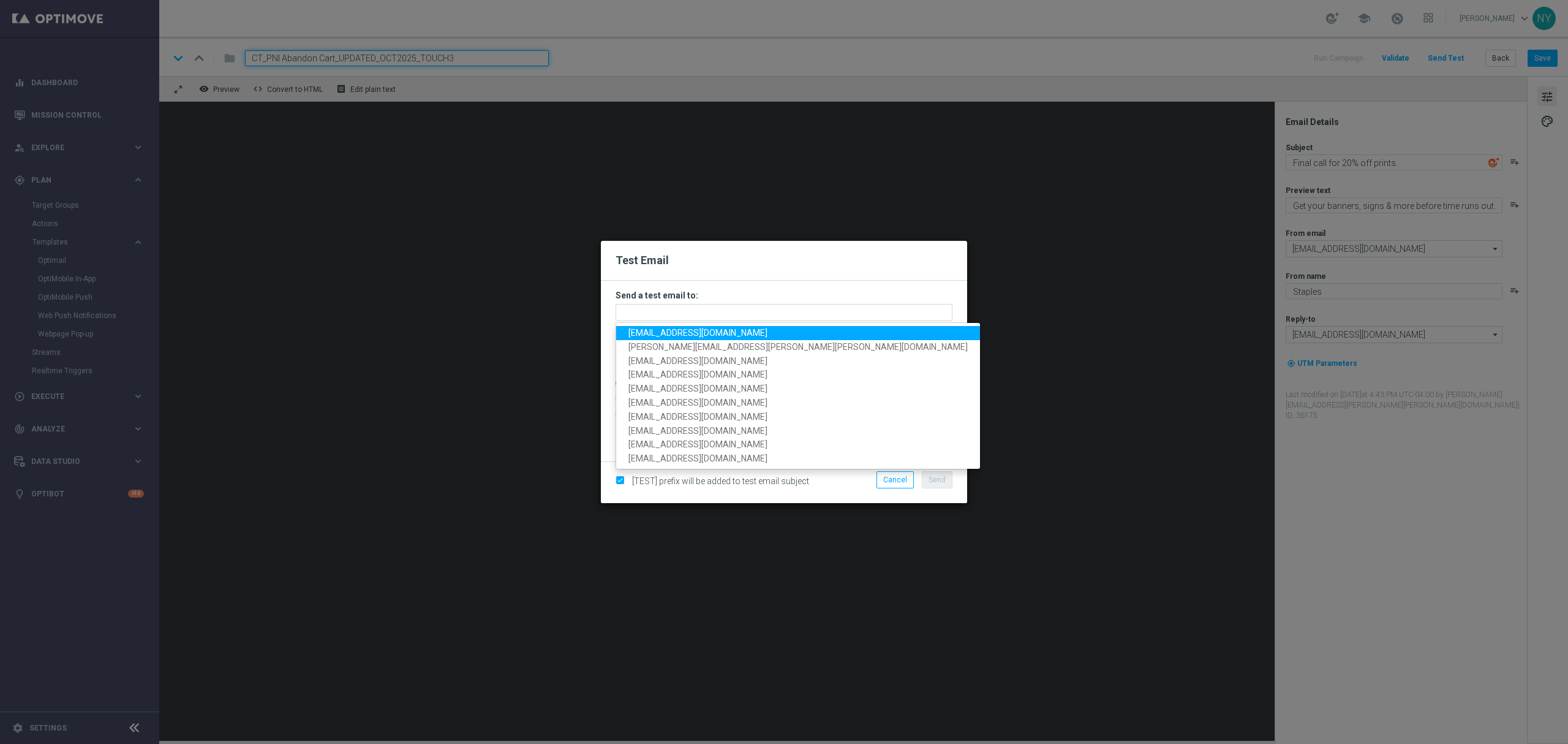
click at [654, 331] on span "[EMAIL_ADDRESS][DOMAIN_NAME]" at bounding box center [698, 333] width 139 height 10
type input "[EMAIL_ADDRESS][DOMAIN_NAME]"
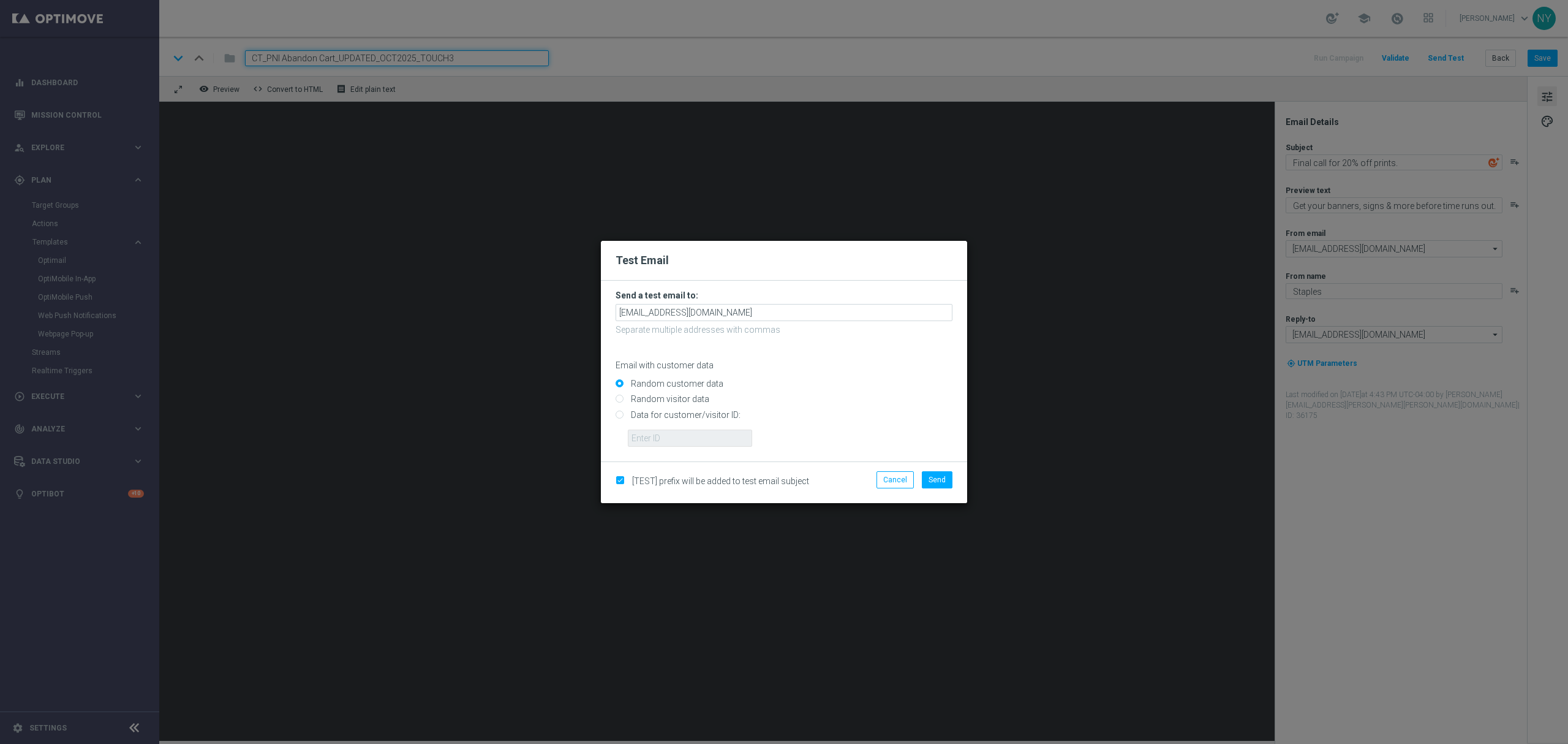
click at [620, 415] on input "Data for customer/visitor ID:" at bounding box center [784, 420] width 337 height 18
radio input "true"
click at [642, 434] on input "text" at bounding box center [690, 439] width 125 height 18
click at [685, 437] on input "text" at bounding box center [690, 439] width 125 height 18
paste input "10000006208"
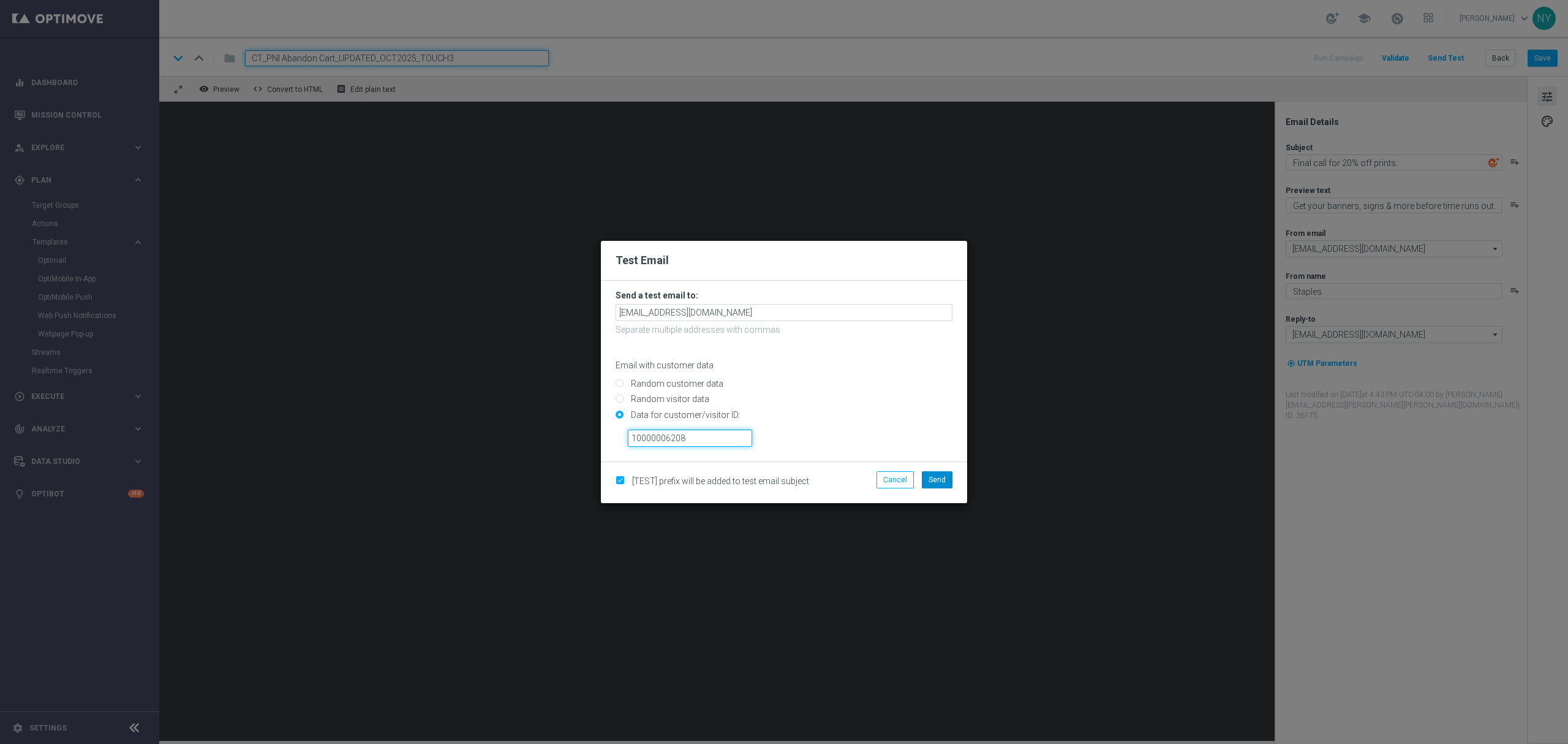
type input "10000006208"
click at [935, 479] on span "Send" at bounding box center [937, 480] width 18 height 9
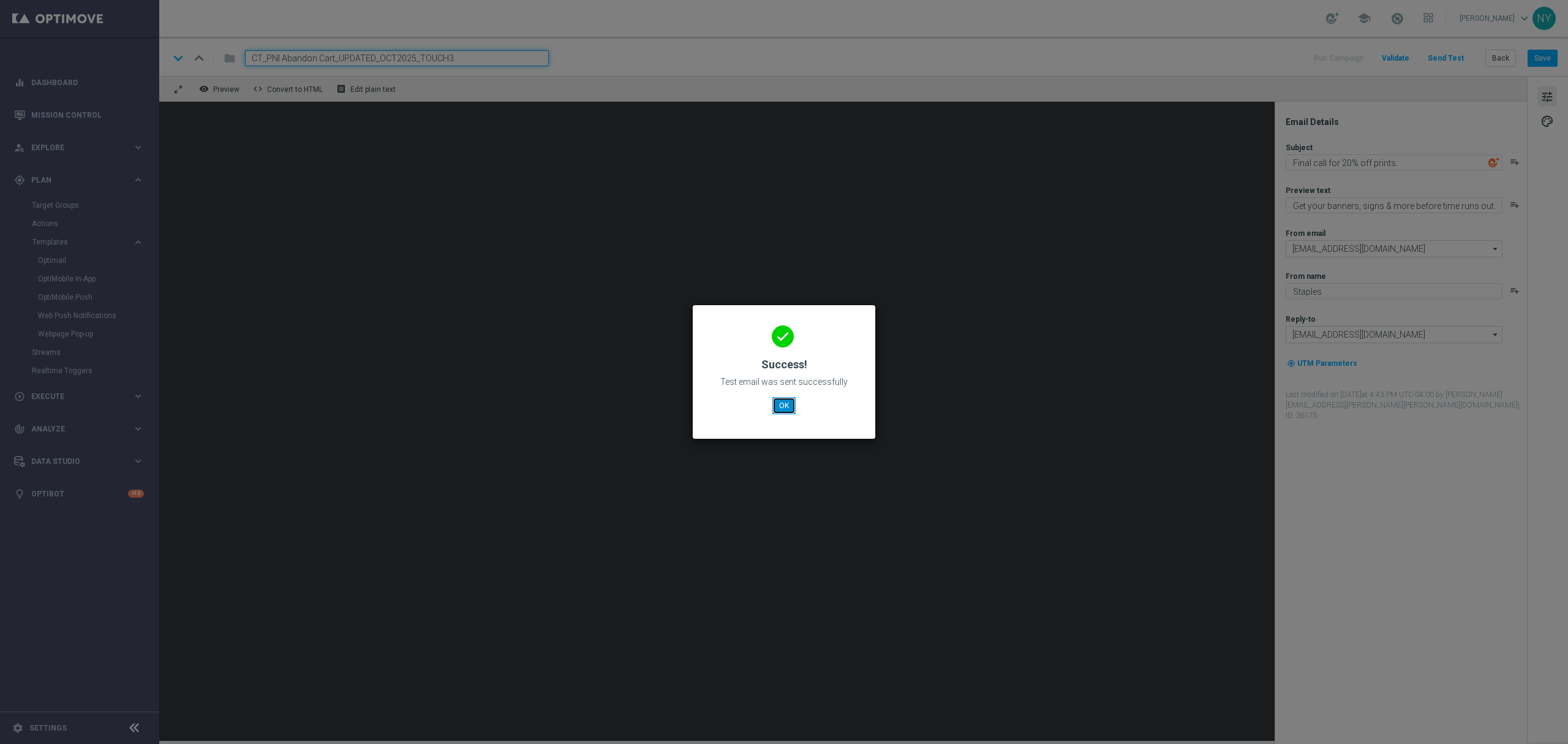
click at [787, 411] on button "OK" at bounding box center [784, 406] width 24 height 18
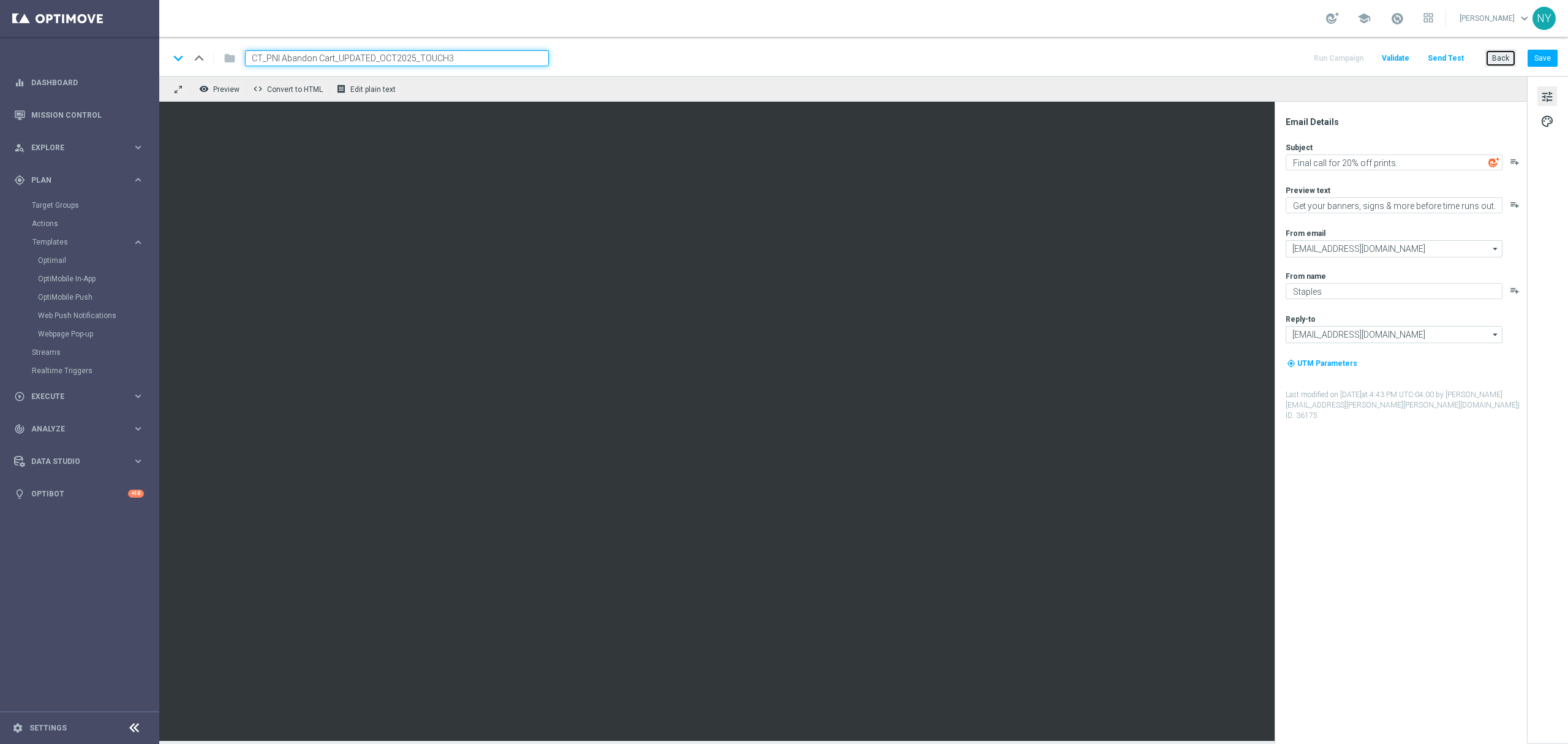
click at [1513, 55] on button "Back" at bounding box center [1500, 59] width 31 height 18
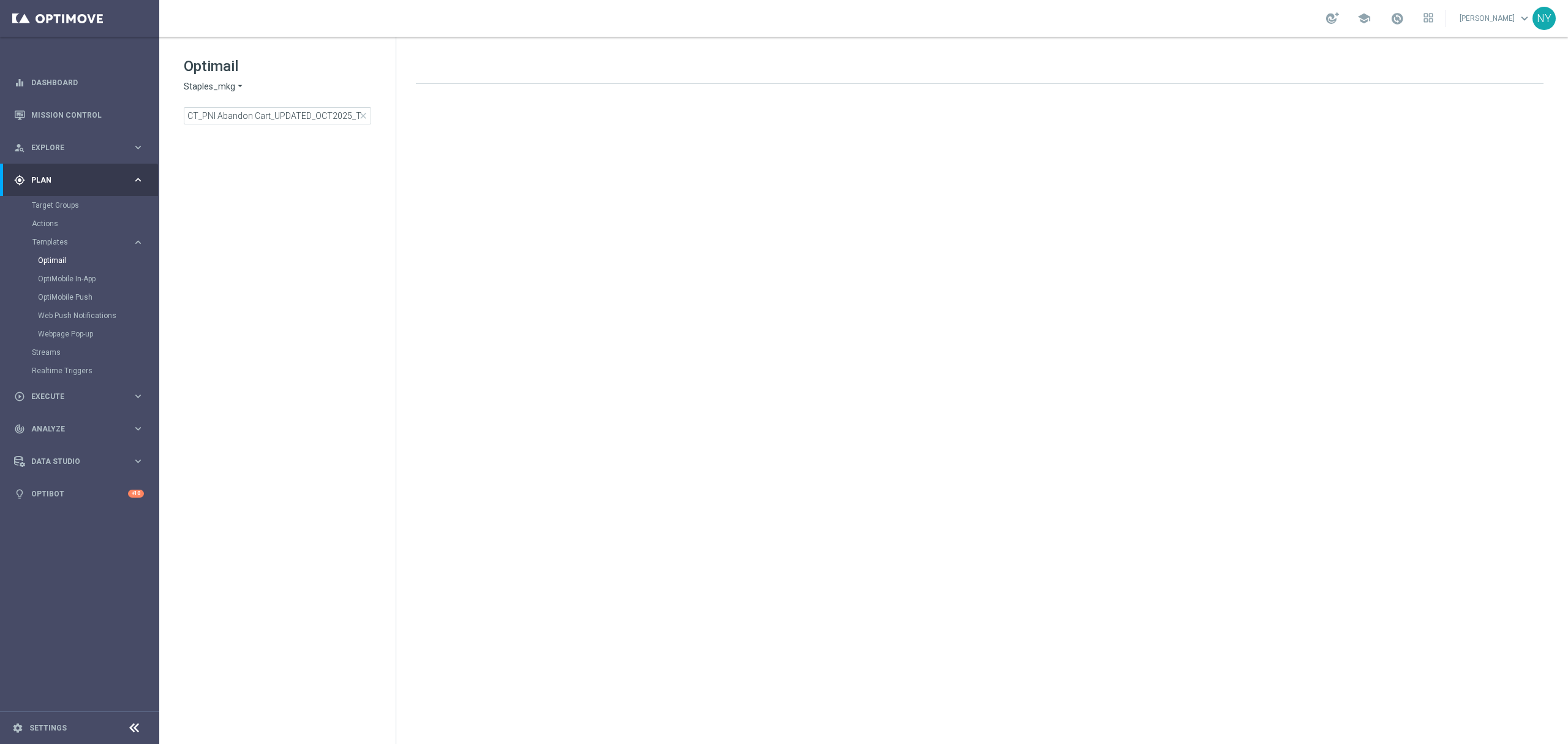
click at [363, 117] on span "close" at bounding box center [363, 115] width 10 height 10
click at [281, 118] on input at bounding box center [278, 116] width 188 height 18
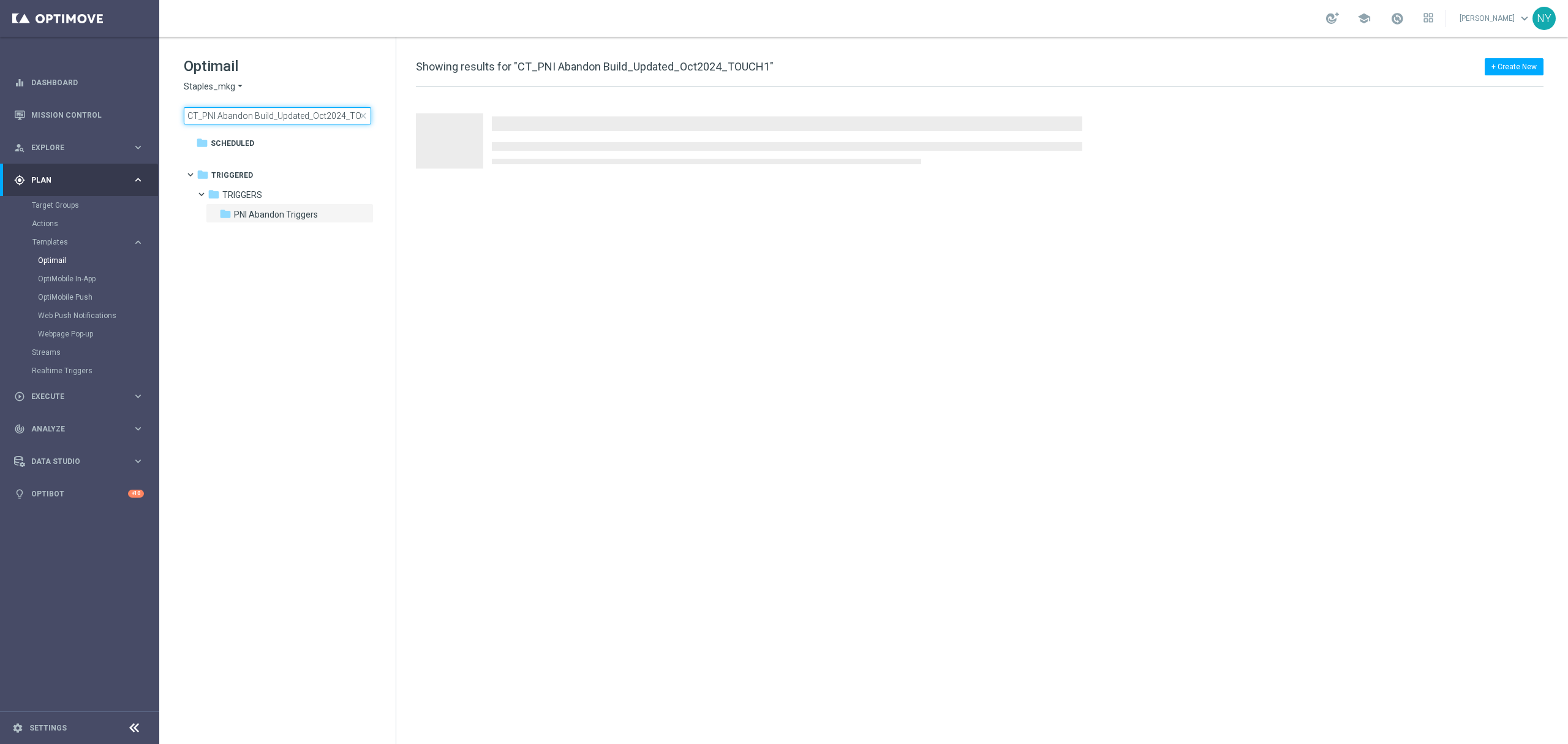
scroll to position [0, 18]
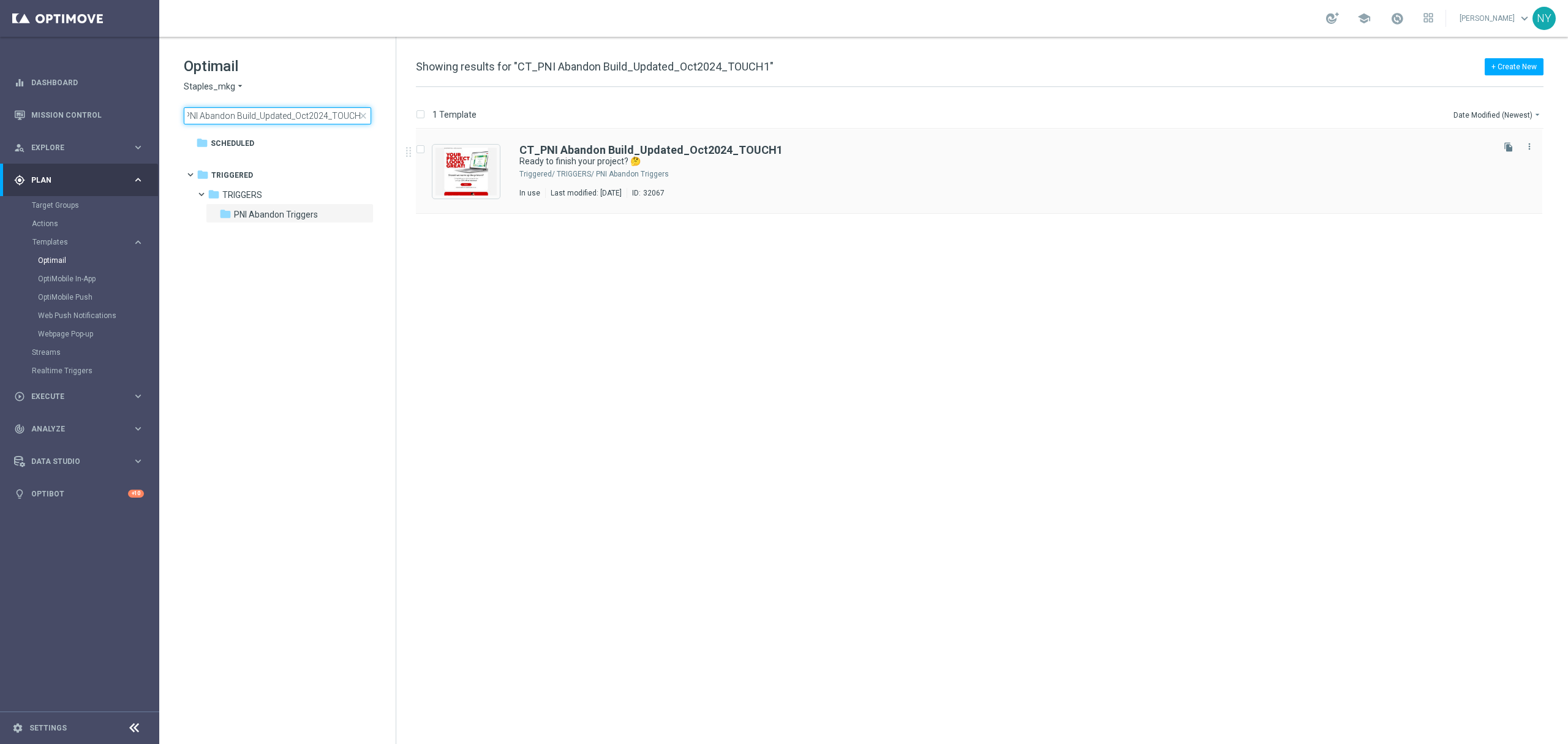
type input "CT_PNI Abandon Build_Updated_Oct2024_TOUCH1"
click at [648, 154] on b "CT_PNI Abandon Build_Updated_Oct2024_TOUCH1" at bounding box center [651, 149] width 263 height 13
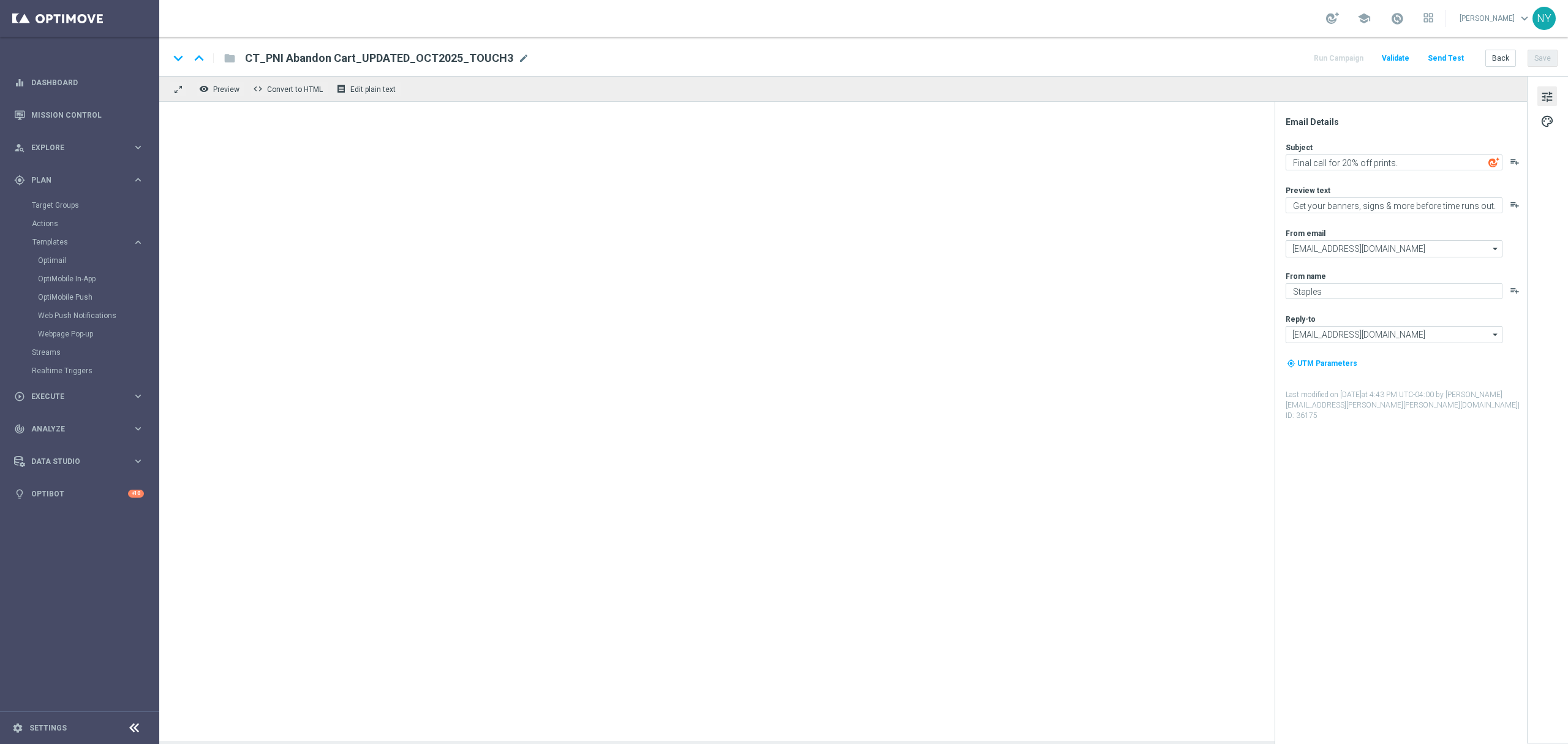
type textarea "Ready to finish your project? 🤔"
type textarea "Complete it [DATE] + save 20%!"
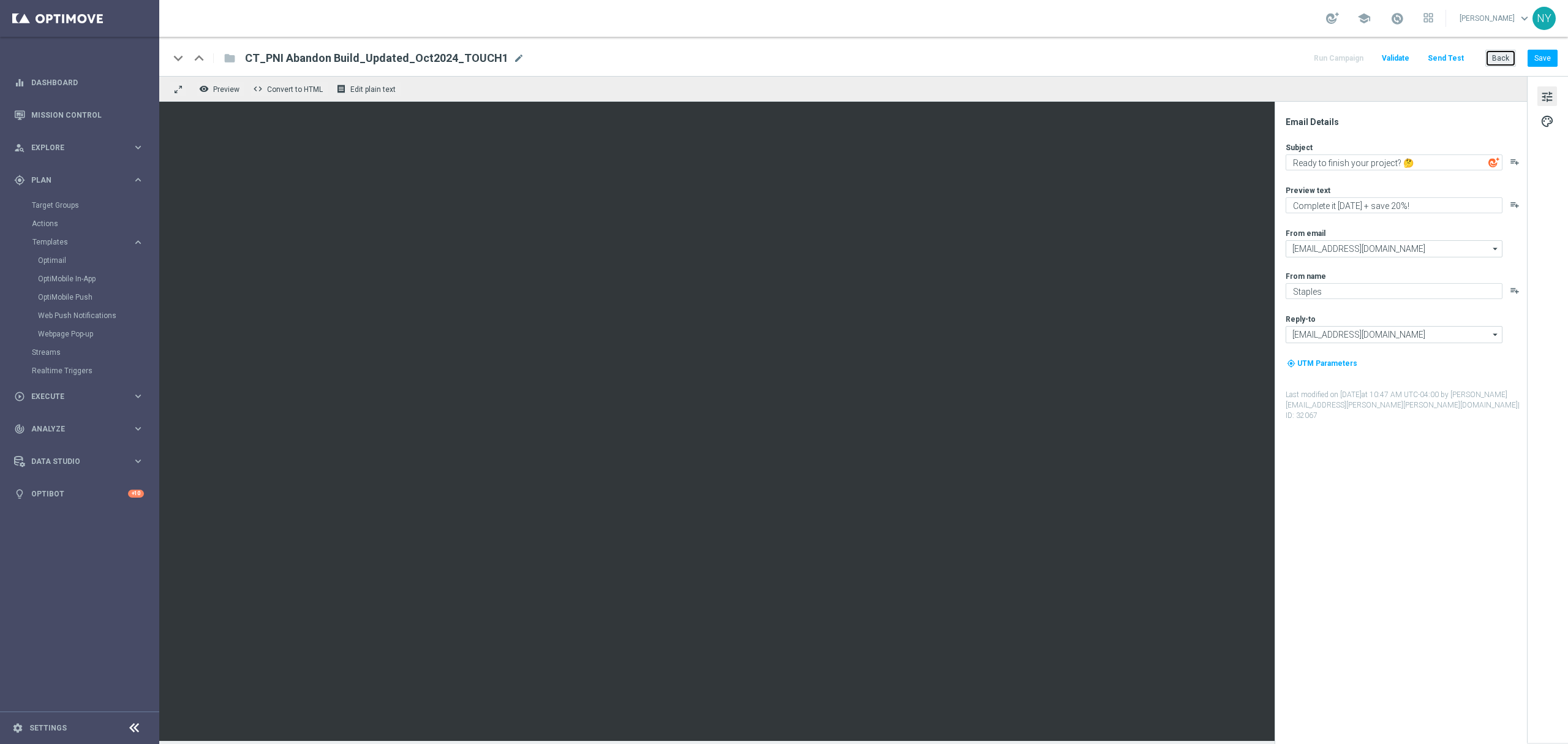
click at [1493, 54] on button "Back" at bounding box center [1500, 59] width 31 height 18
